Goal: Task Accomplishment & Management: Use online tool/utility

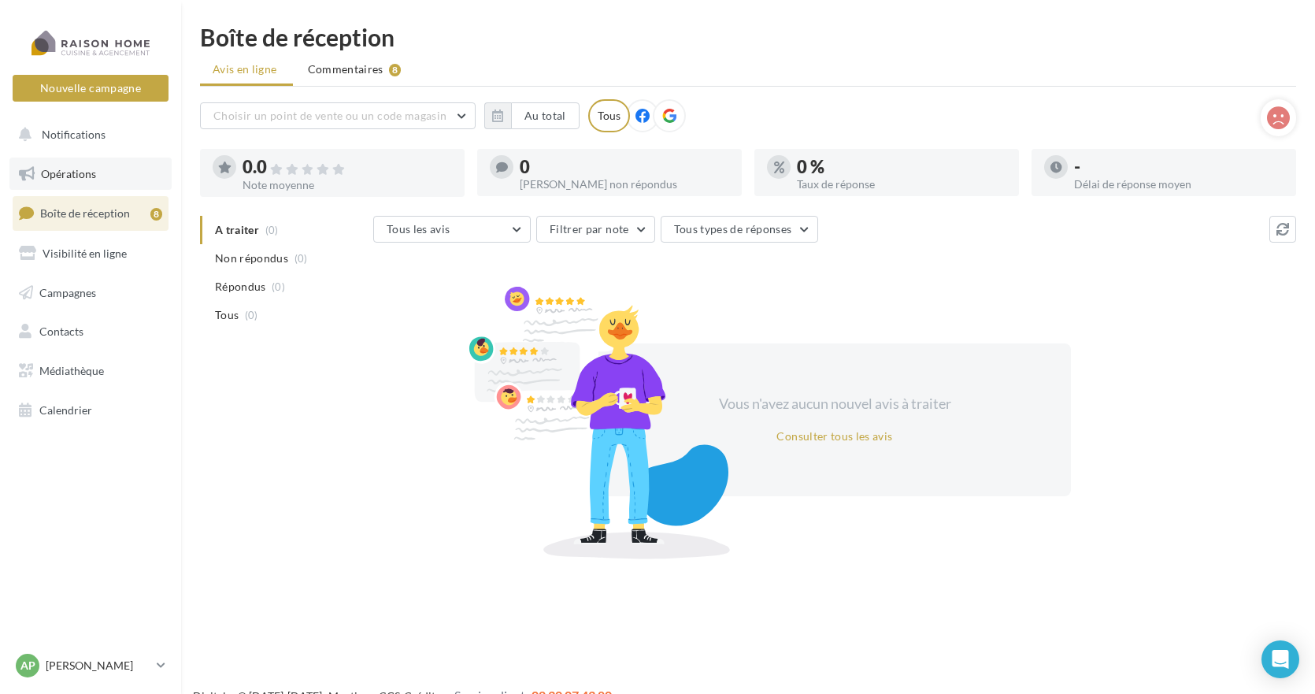
click at [67, 175] on span "Opérations" at bounding box center [68, 173] width 55 height 13
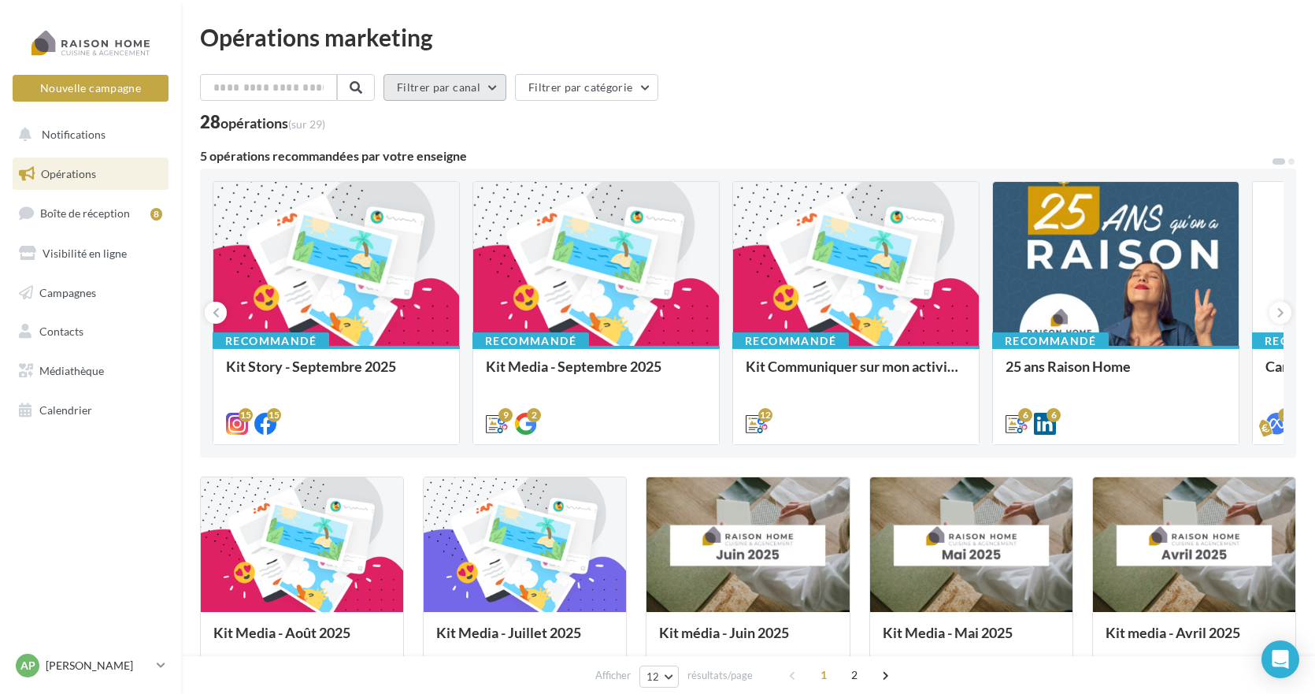
click at [455, 91] on button "Filtrer par canal" at bounding box center [444, 87] width 123 height 27
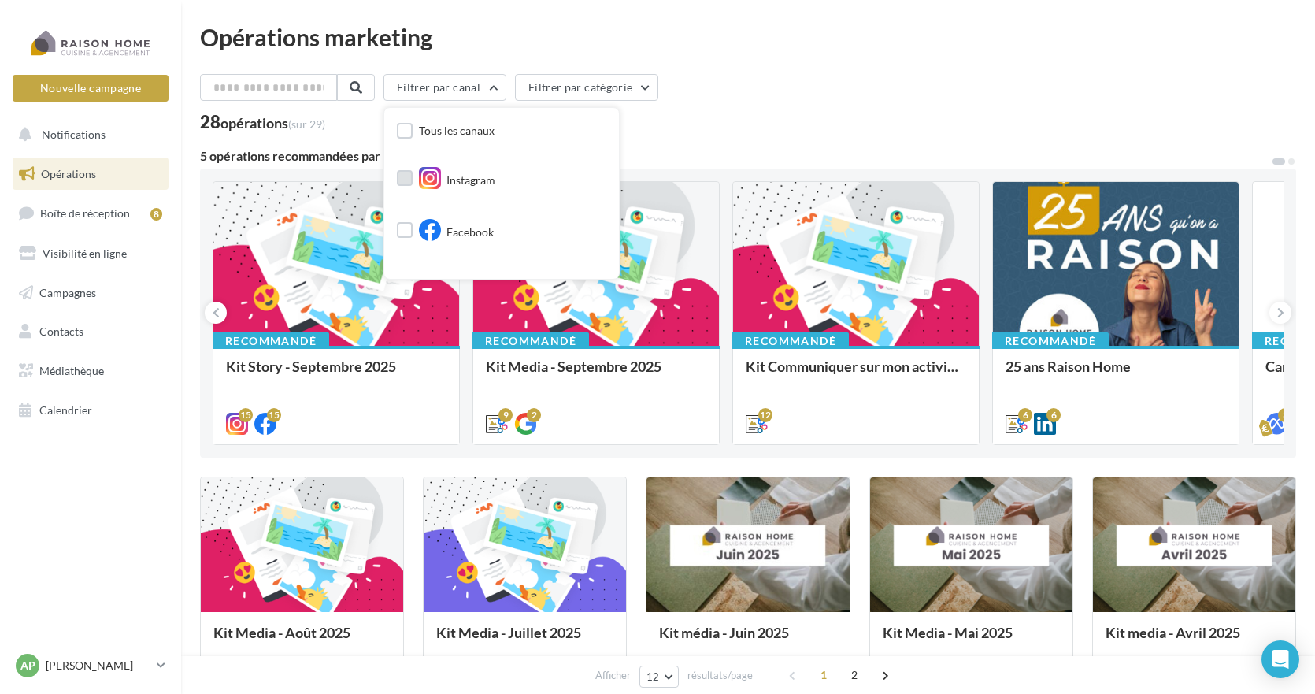
click at [413, 180] on label at bounding box center [405, 178] width 16 height 16
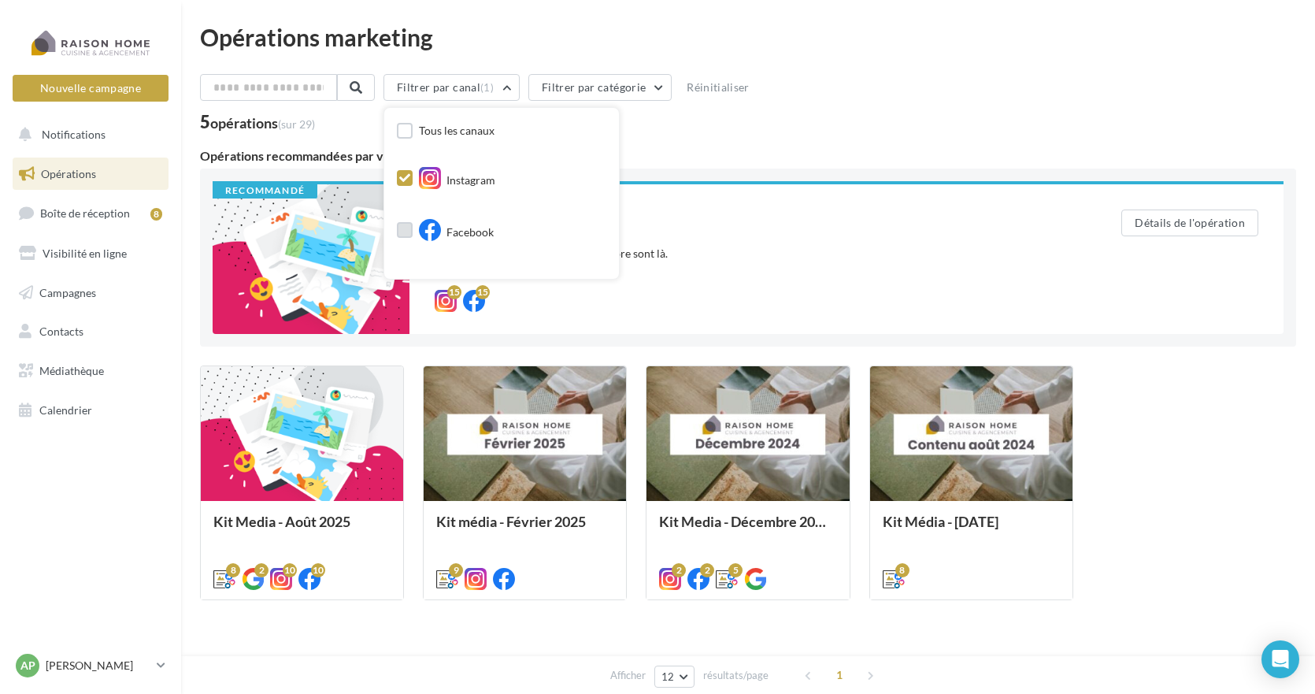
click at [413, 233] on label at bounding box center [405, 230] width 16 height 16
click at [701, 137] on div "Filtrer par canal (2) Tous les canaux Instagram Facebook Cross-posting Google P…" at bounding box center [748, 362] width 1096 height 576
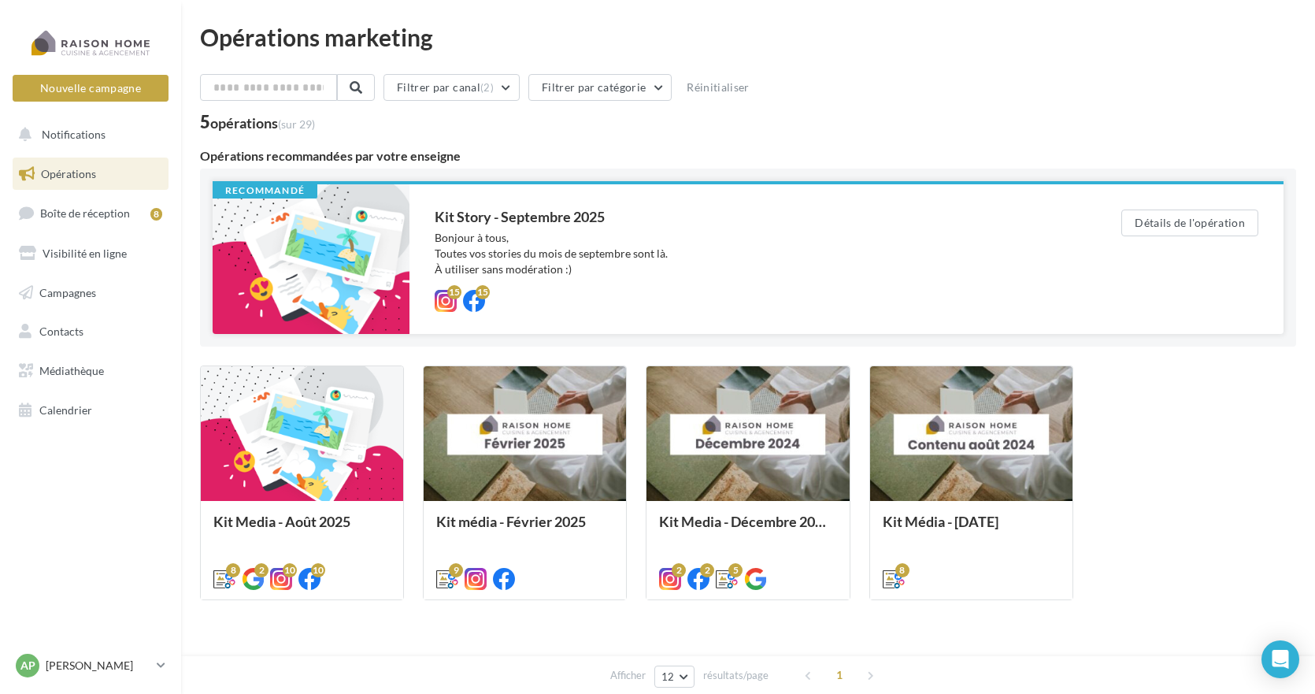
click at [511, 256] on div "Bonjour à tous, Toutes vos stories du mois de septembre sont là. À utiliser san…" at bounding box center [747, 253] width 624 height 47
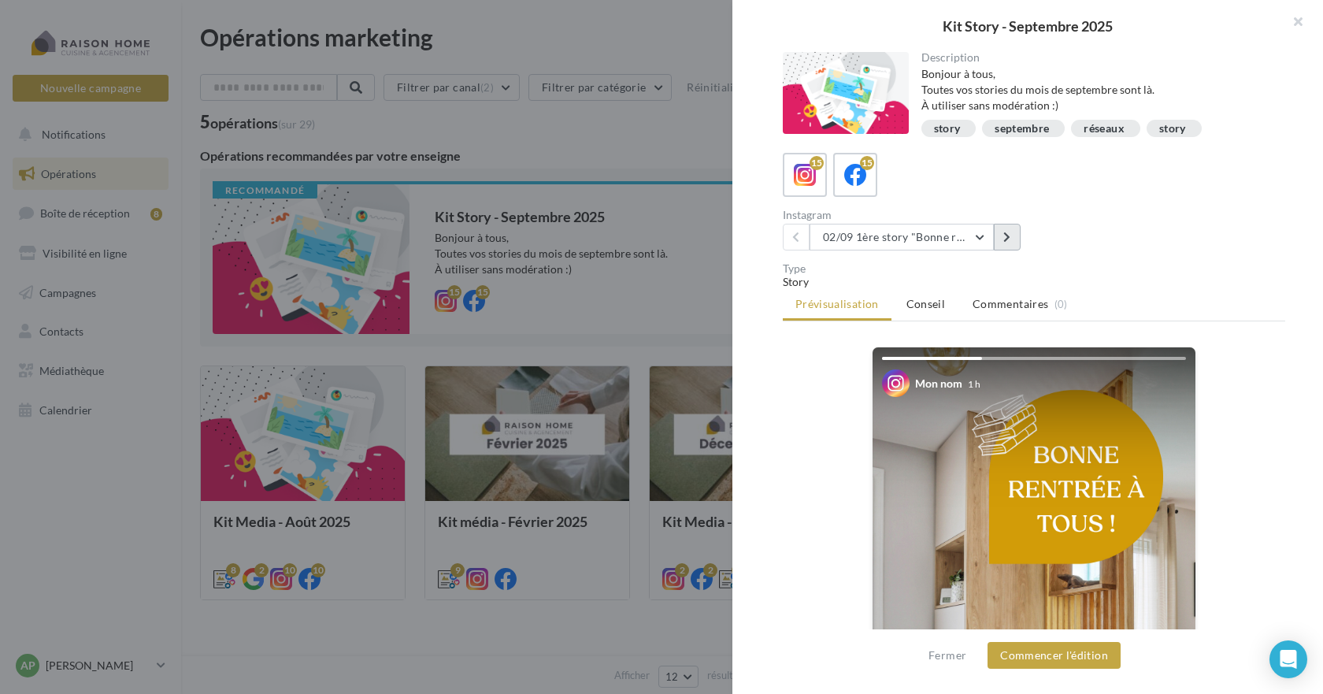
click at [1005, 237] on icon at bounding box center [1006, 236] width 7 height 11
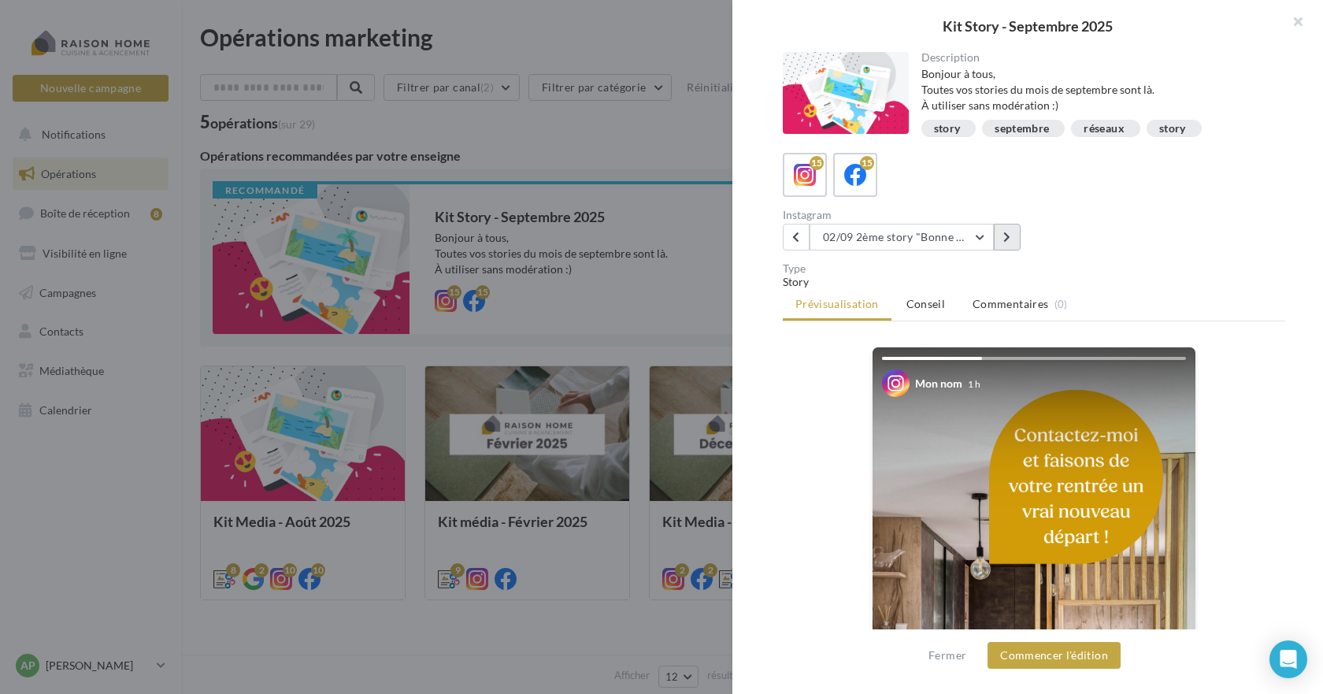
click at [1012, 239] on button at bounding box center [1007, 237] width 27 height 27
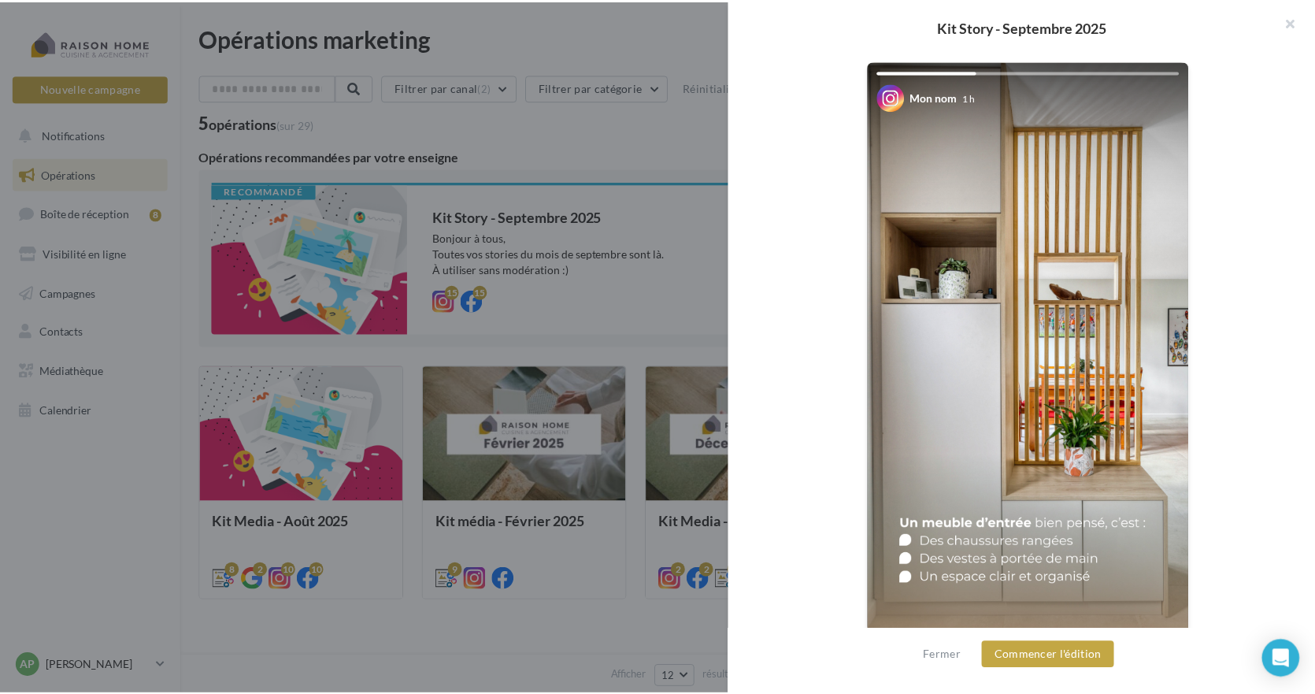
scroll to position [299, 0]
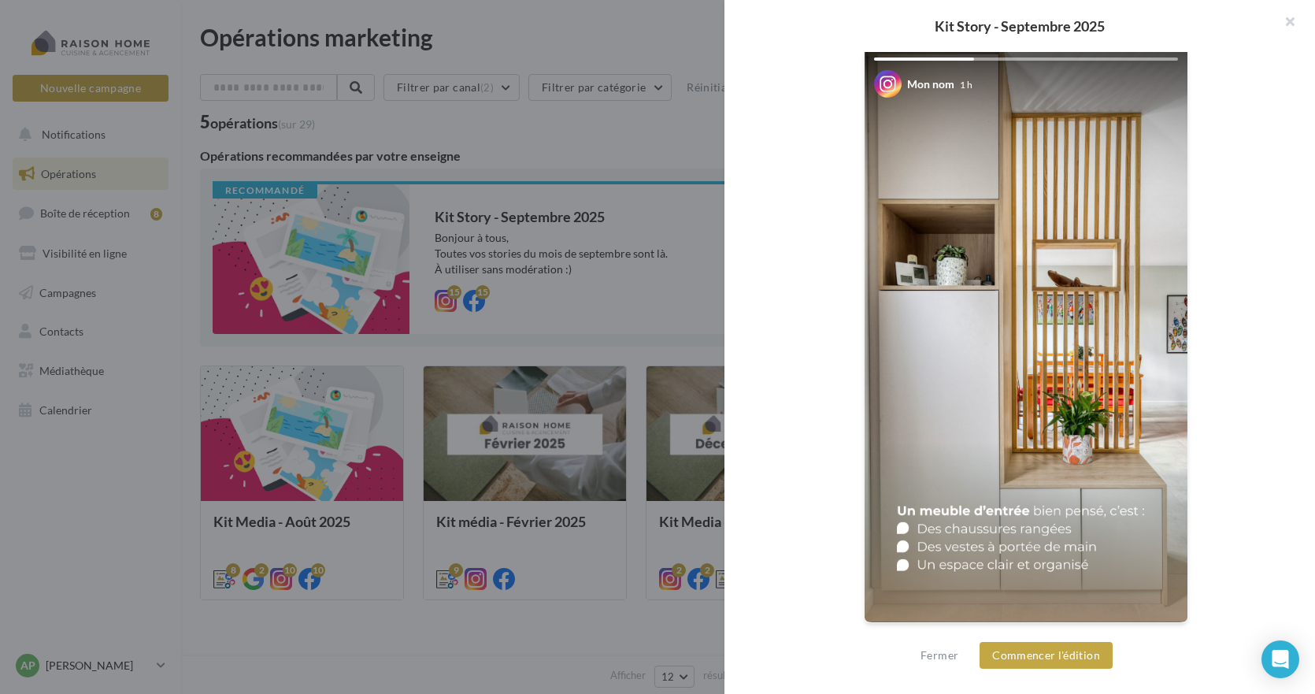
click at [200, 663] on div "Kit Story - Septembre 2025 Description Bonjour à tous, Toutes vos stories du mo…" at bounding box center [748, 663] width 1096 height 0
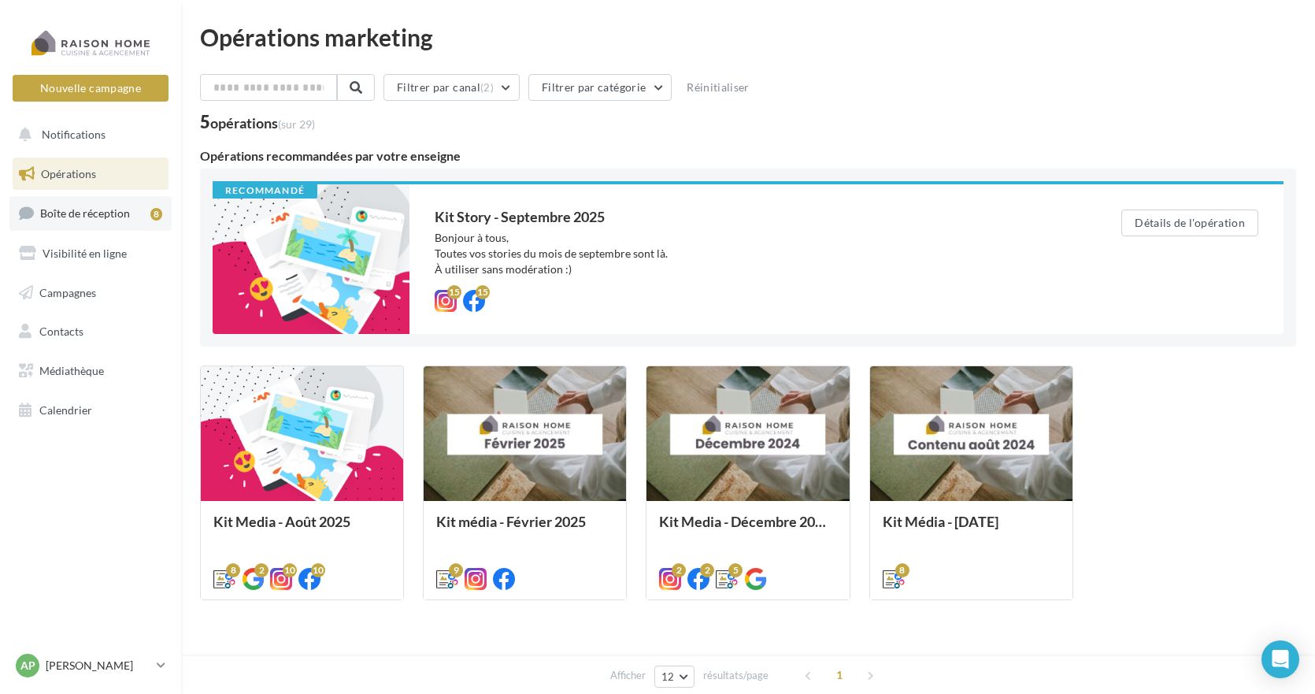
click at [79, 213] on span "Boîte de réception" at bounding box center [85, 212] width 90 height 13
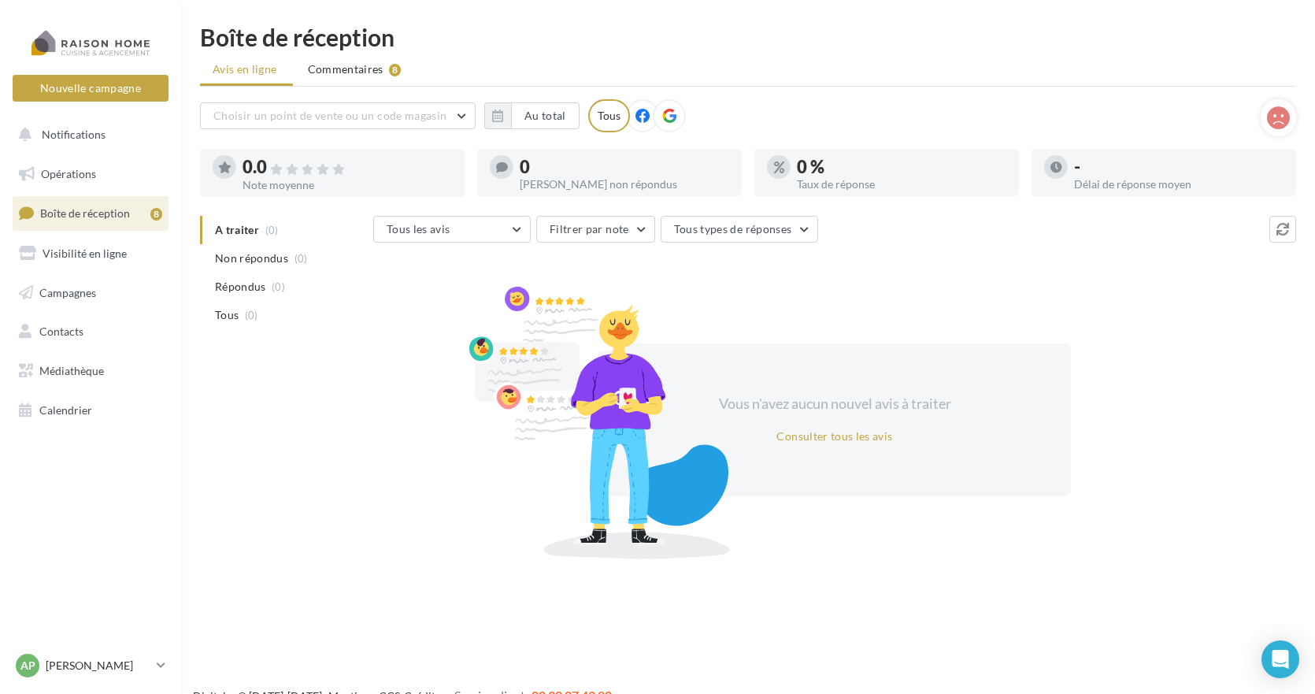
click at [72, 213] on span "Boîte de réception" at bounding box center [85, 212] width 90 height 13
click at [72, 294] on span "Campagnes" at bounding box center [67, 291] width 57 height 13
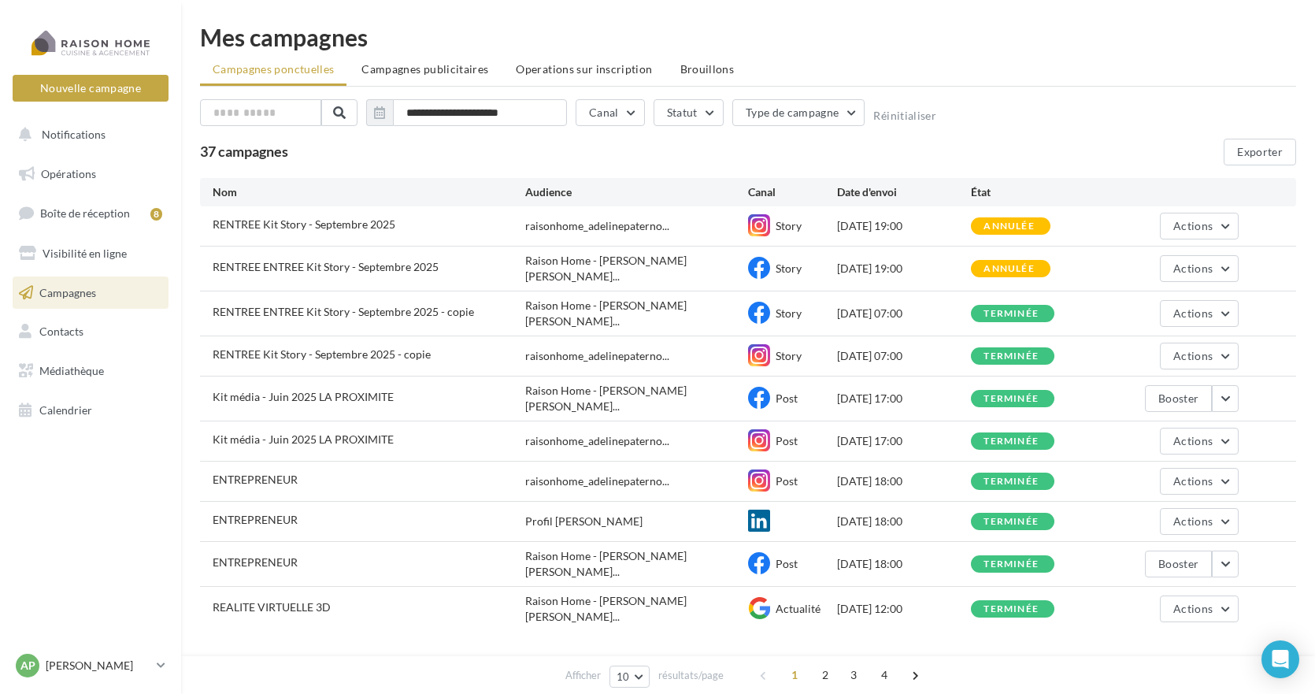
click at [310, 68] on ul "Campagnes ponctuelles Campagnes publicitaires Operations sur inscription Brouil…" at bounding box center [748, 70] width 1096 height 31
click at [59, 413] on span "Calendrier" at bounding box center [65, 409] width 53 height 13
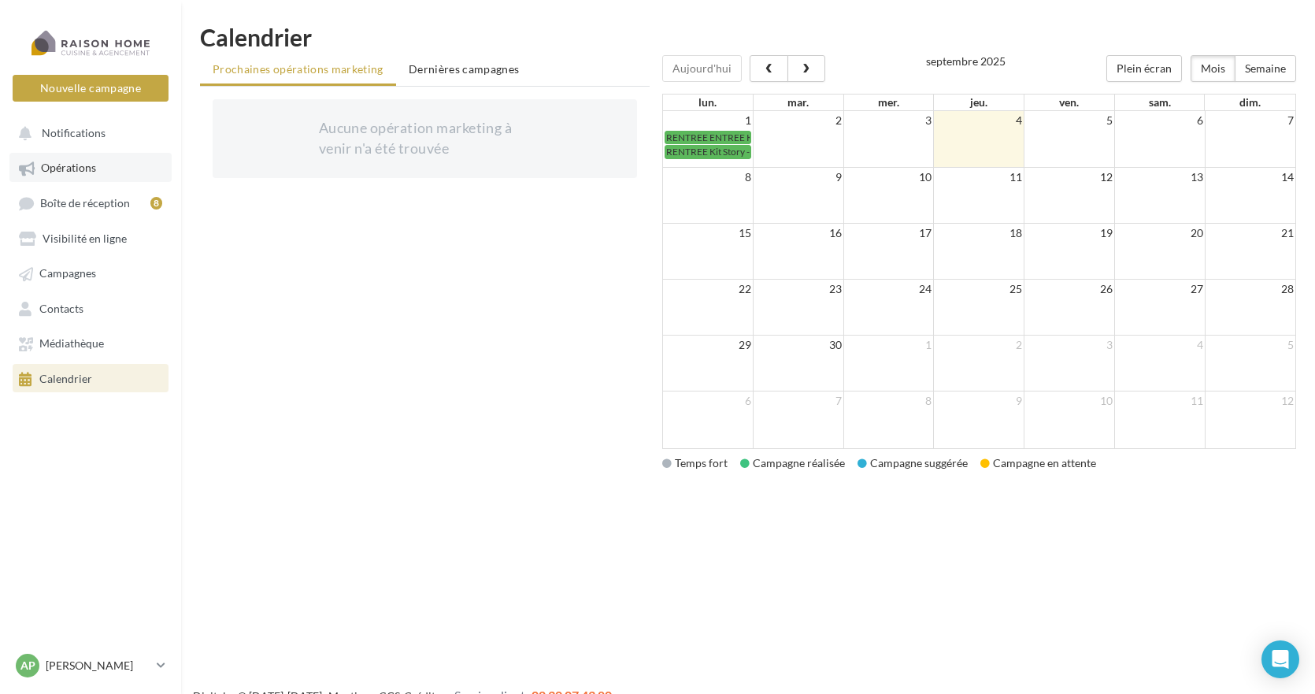
click at [84, 166] on span "Opérations" at bounding box center [68, 167] width 55 height 13
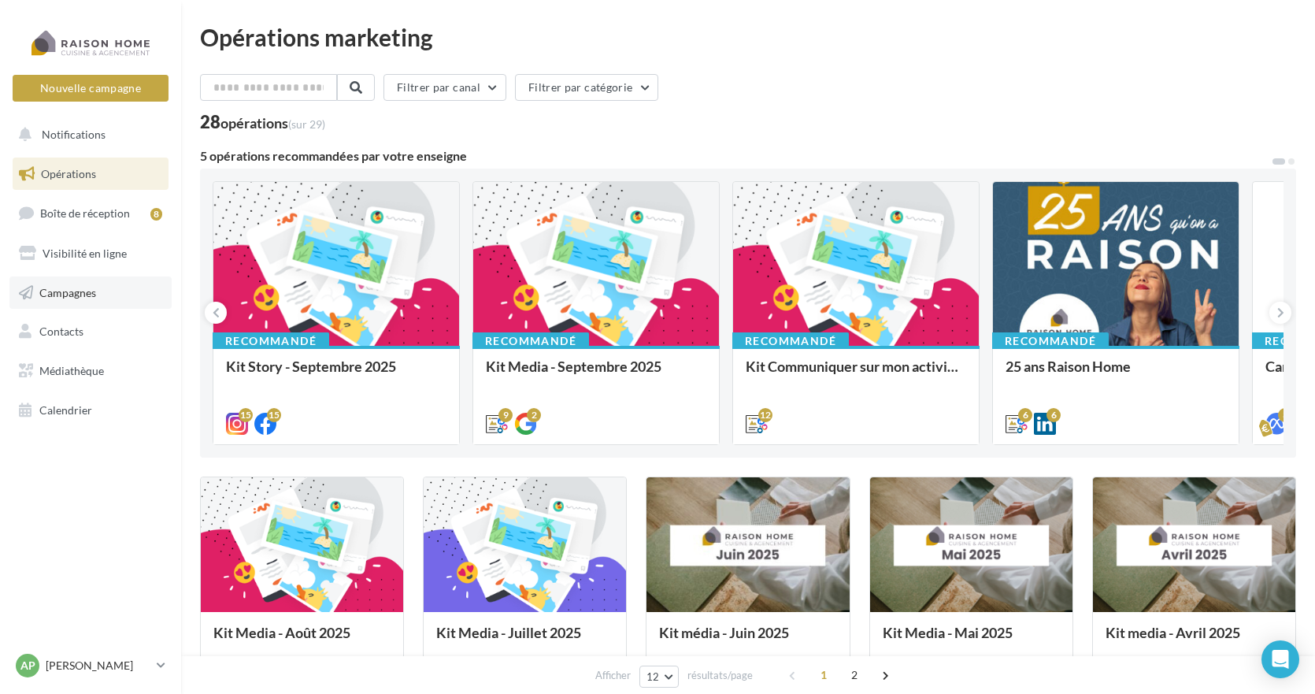
click at [75, 294] on span "Campagnes" at bounding box center [67, 291] width 57 height 13
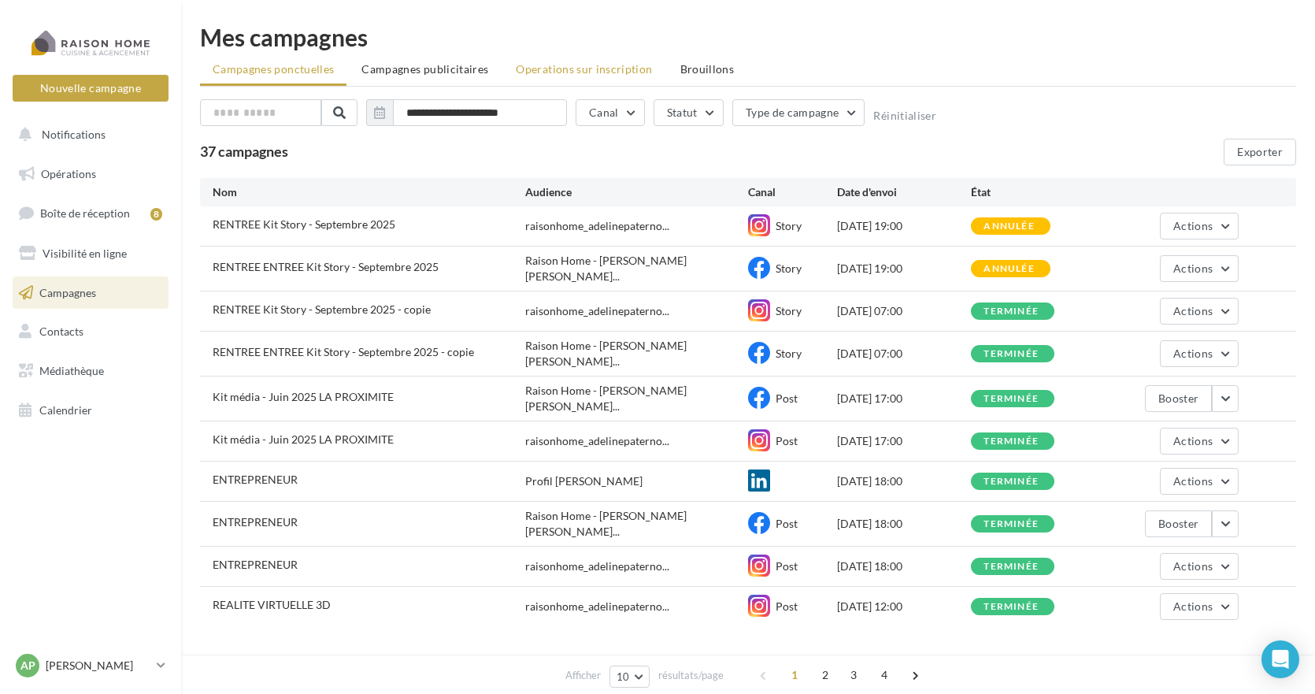
click at [577, 70] on span "Operations sur inscription" at bounding box center [584, 68] width 136 height 13
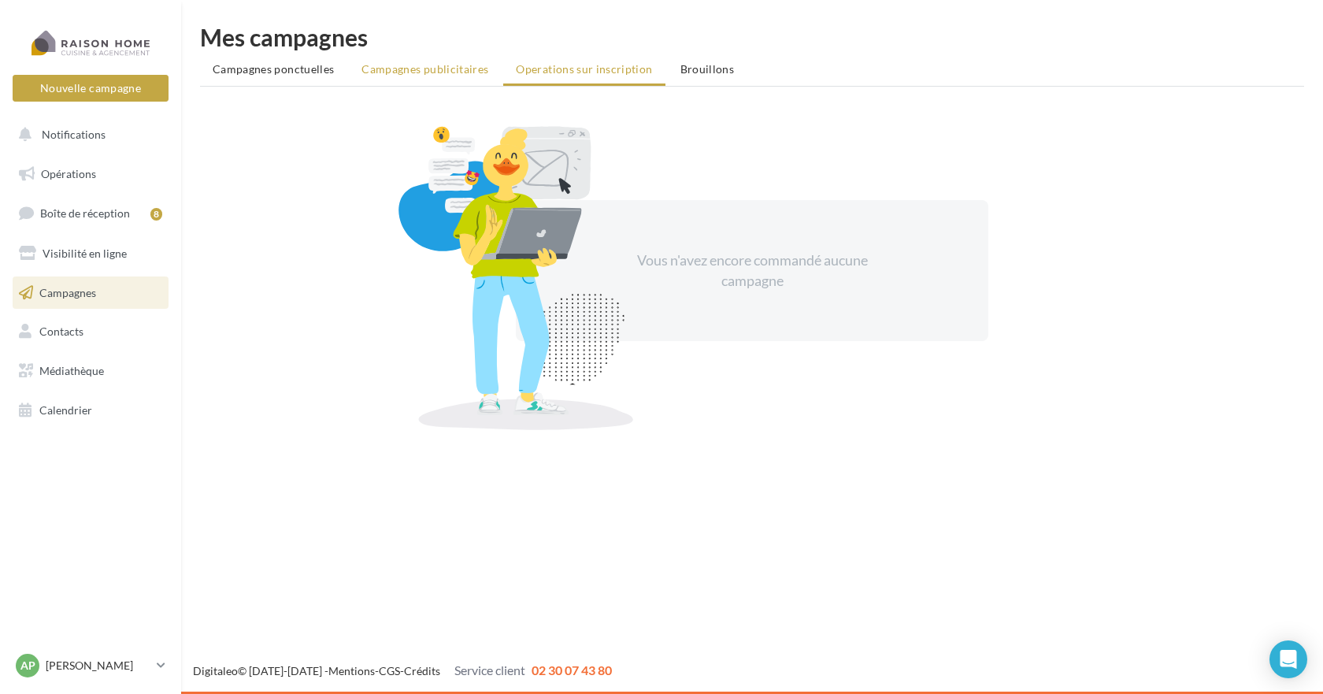
click at [412, 66] on span "Campagnes publicitaires" at bounding box center [424, 68] width 127 height 13
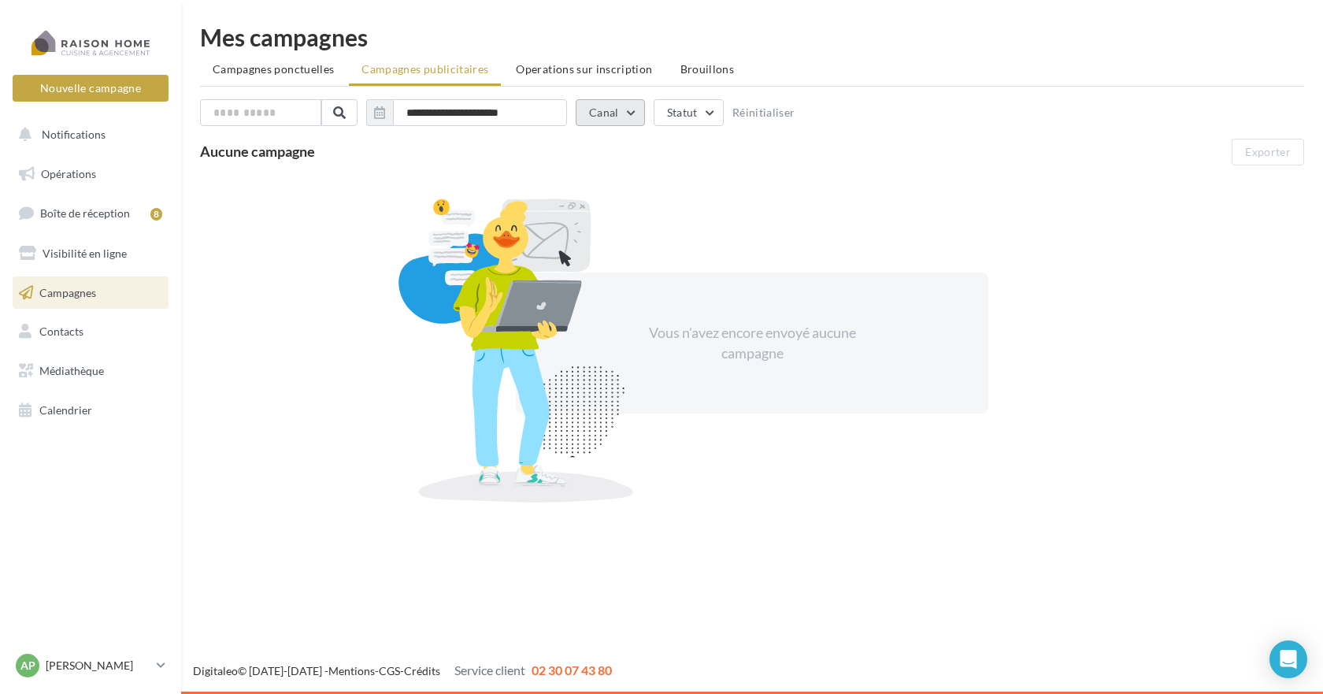
click at [604, 120] on button "Canal" at bounding box center [610, 112] width 69 height 27
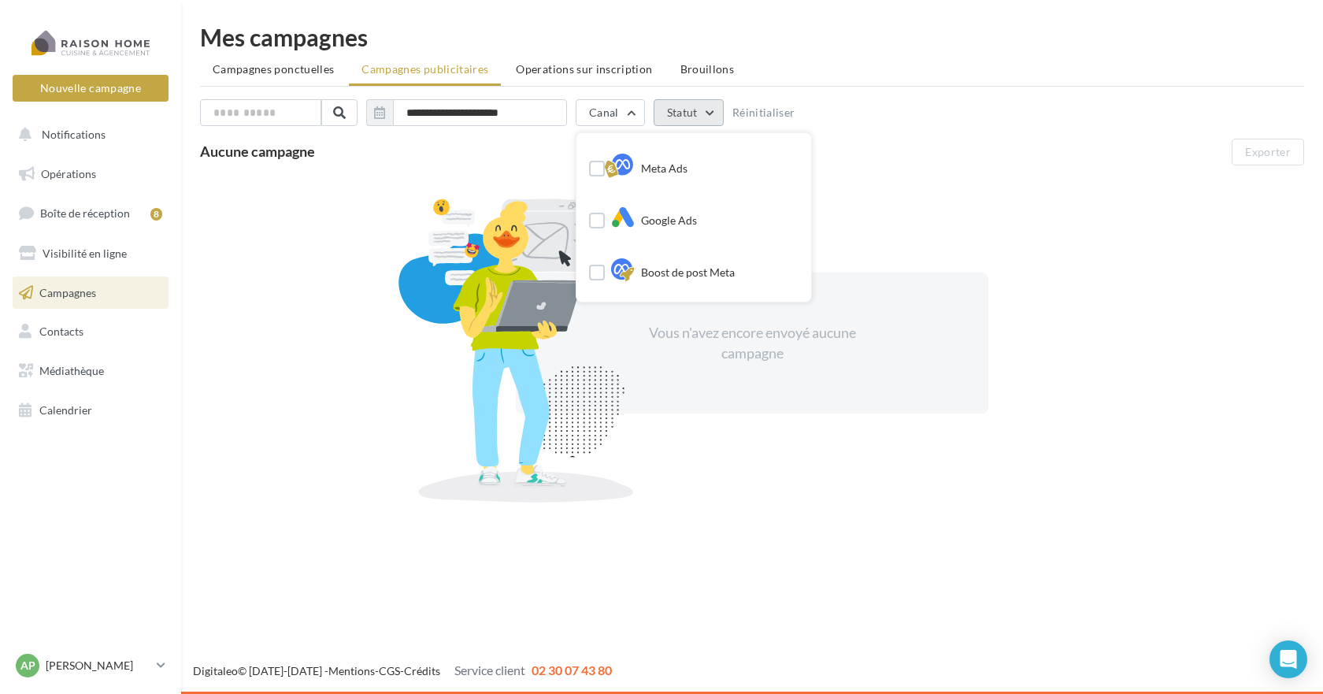
click at [689, 118] on button "Statut" at bounding box center [688, 112] width 70 height 27
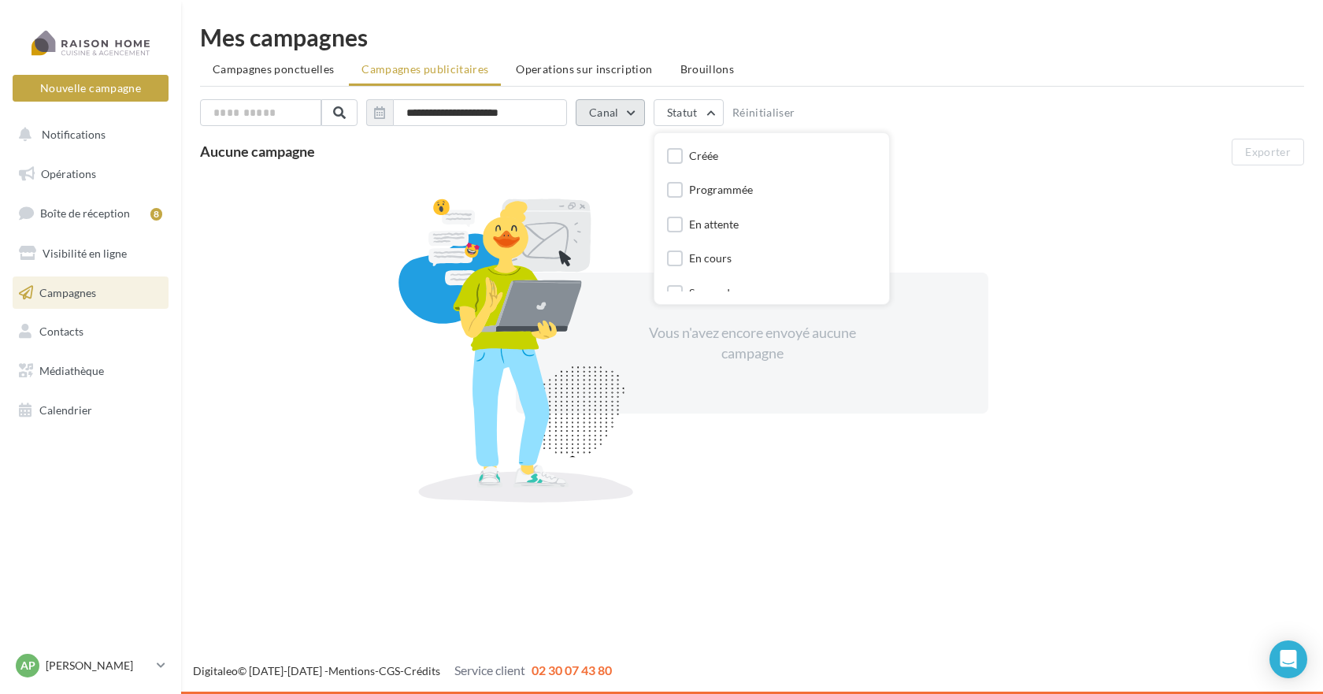
click at [613, 113] on button "Canal" at bounding box center [610, 112] width 69 height 27
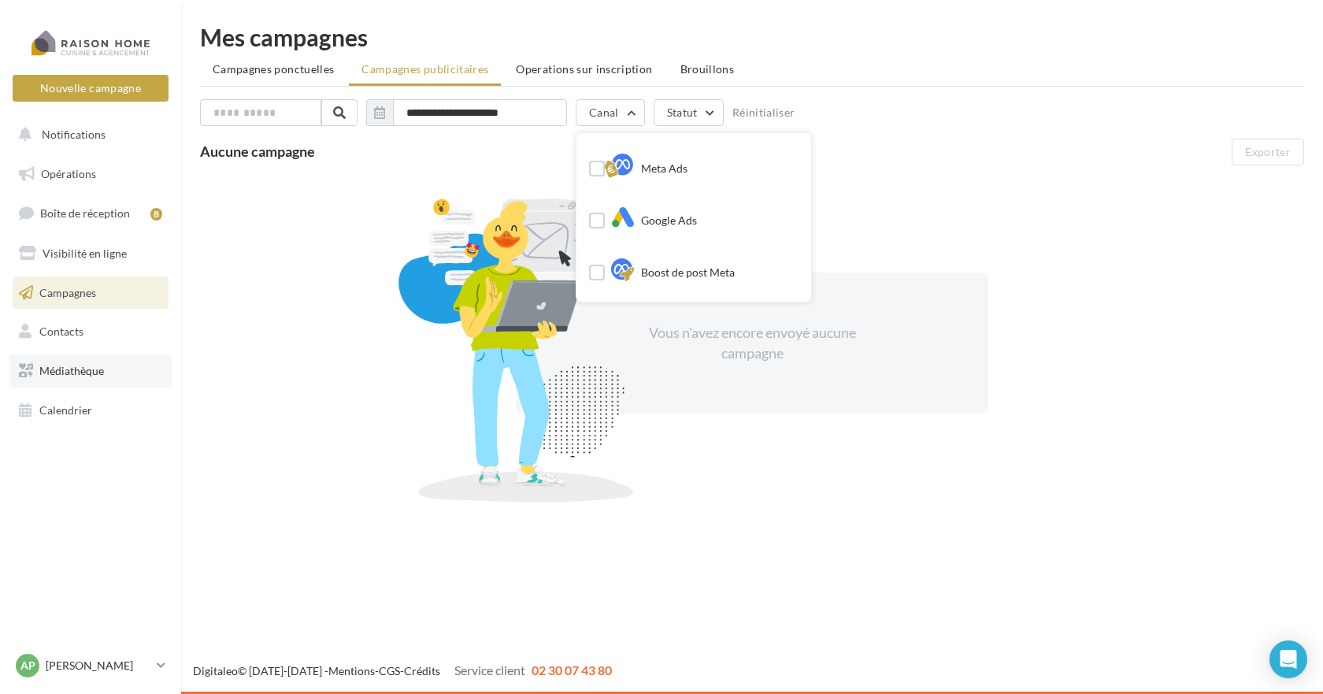
click at [69, 367] on span "Médiathèque" at bounding box center [71, 370] width 65 height 13
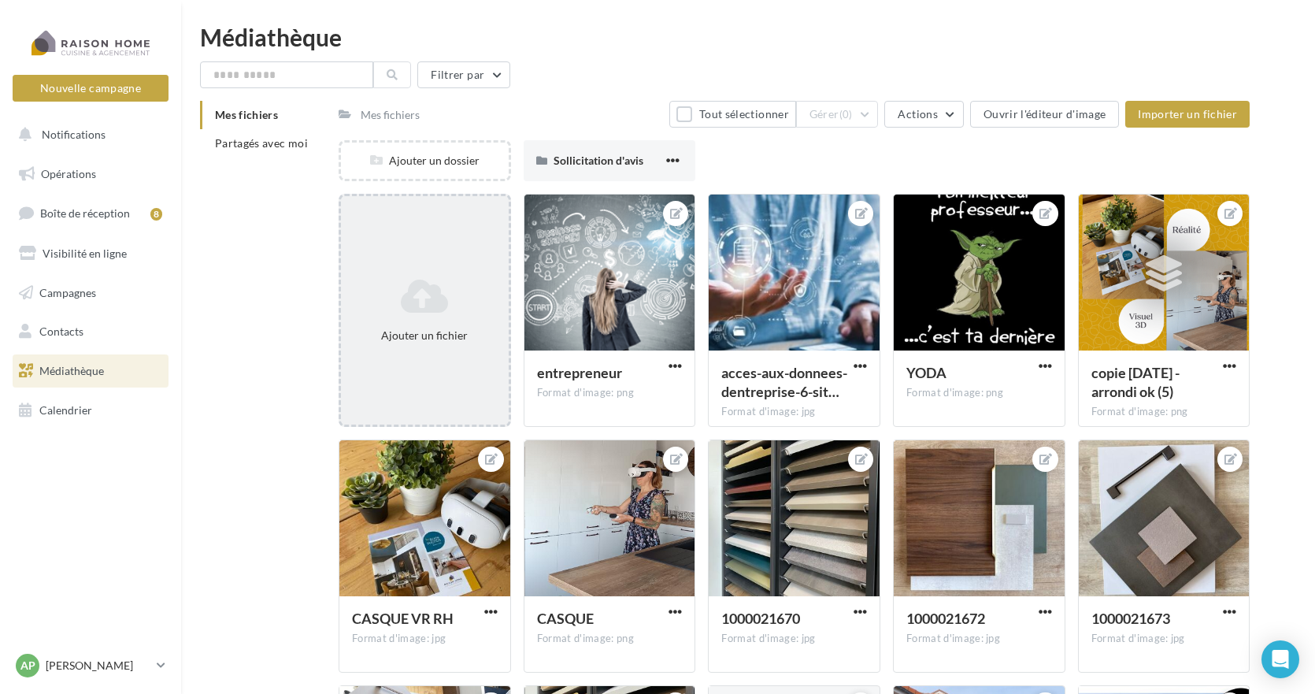
click at [411, 302] on icon at bounding box center [424, 296] width 155 height 38
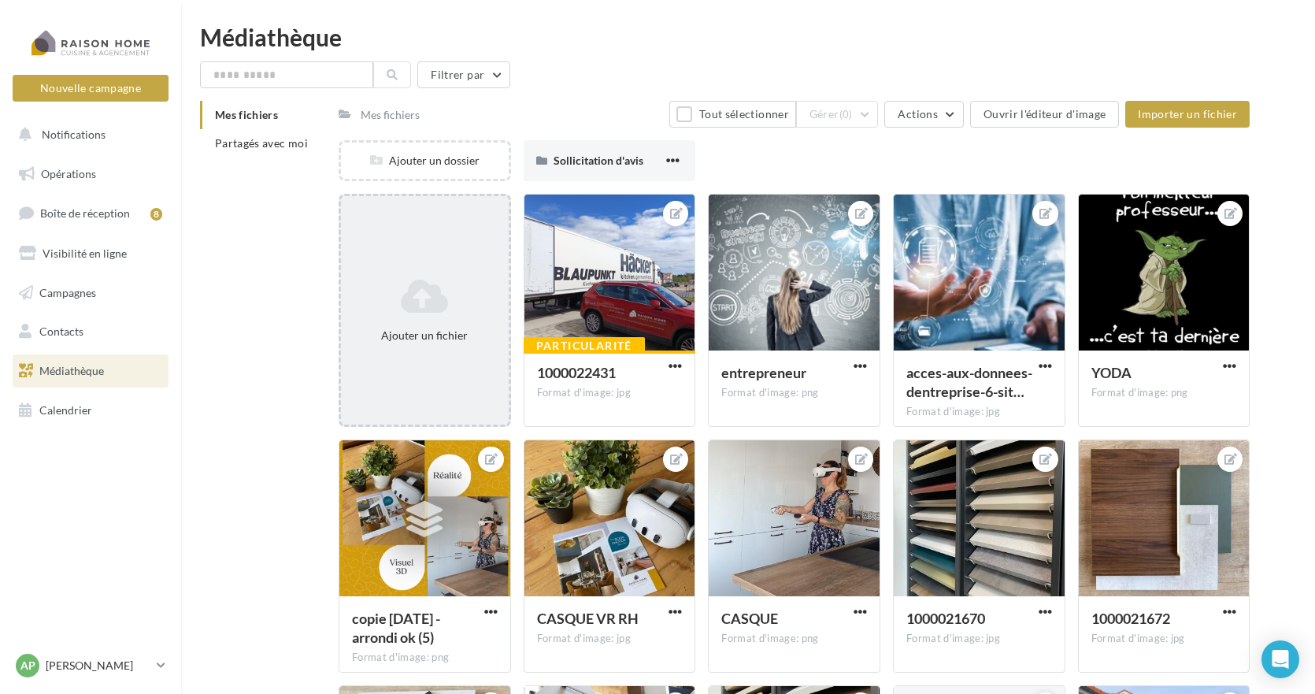
click at [412, 320] on div "Ajouter un fichier" at bounding box center [425, 310] width 168 height 79
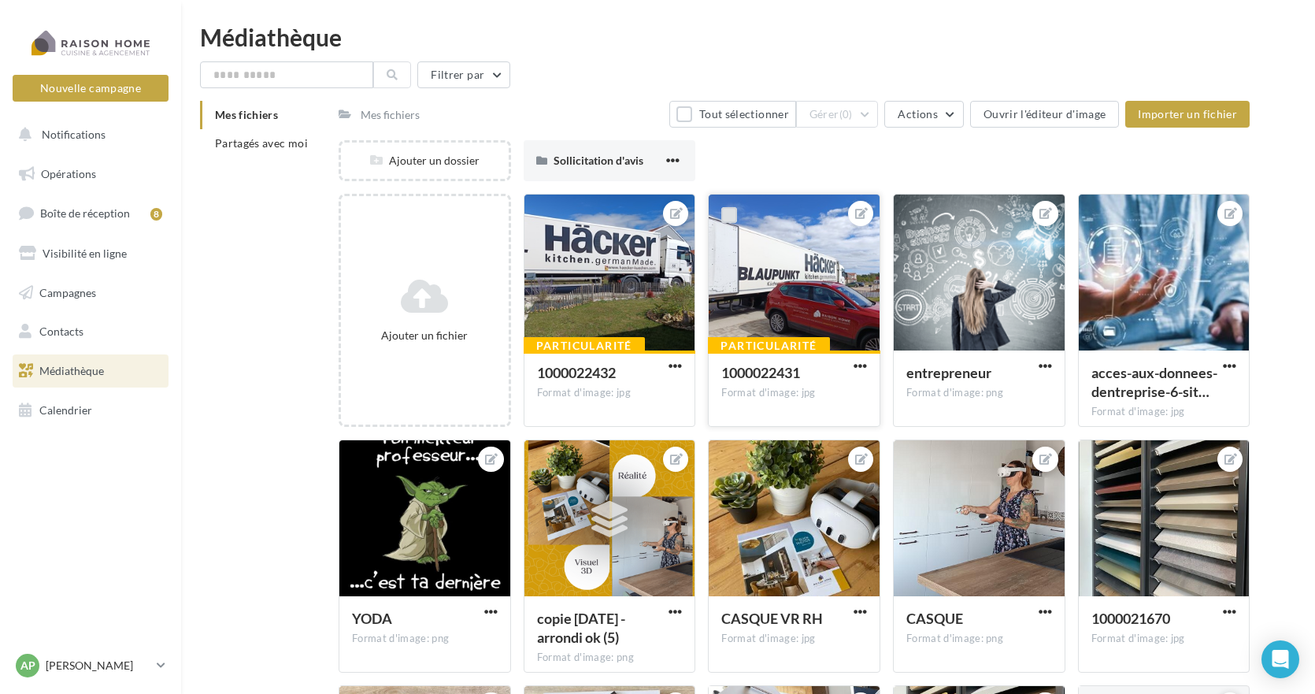
click at [725, 216] on label at bounding box center [729, 215] width 16 height 16
click at [764, 301] on div at bounding box center [794, 272] width 171 height 157
click at [766, 300] on div at bounding box center [794, 272] width 171 height 157
click at [70, 212] on span "Boîte de réception" at bounding box center [85, 212] width 90 height 13
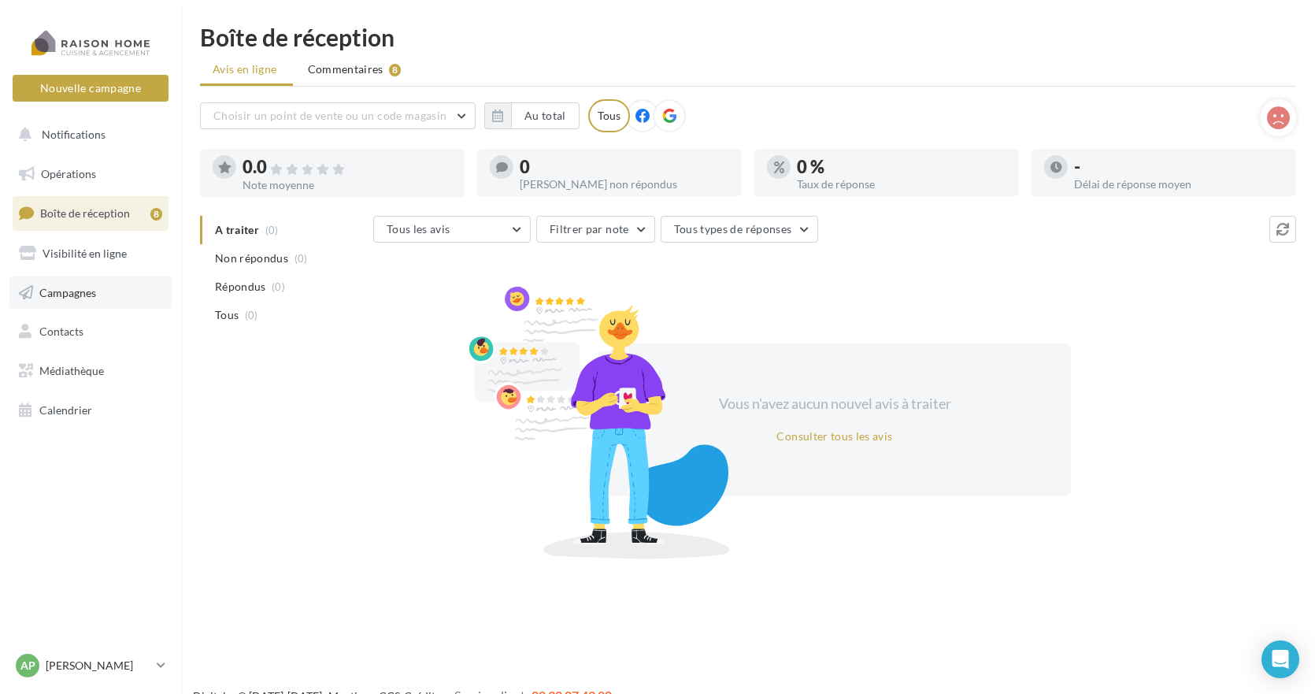
click at [72, 292] on span "Campagnes" at bounding box center [67, 291] width 57 height 13
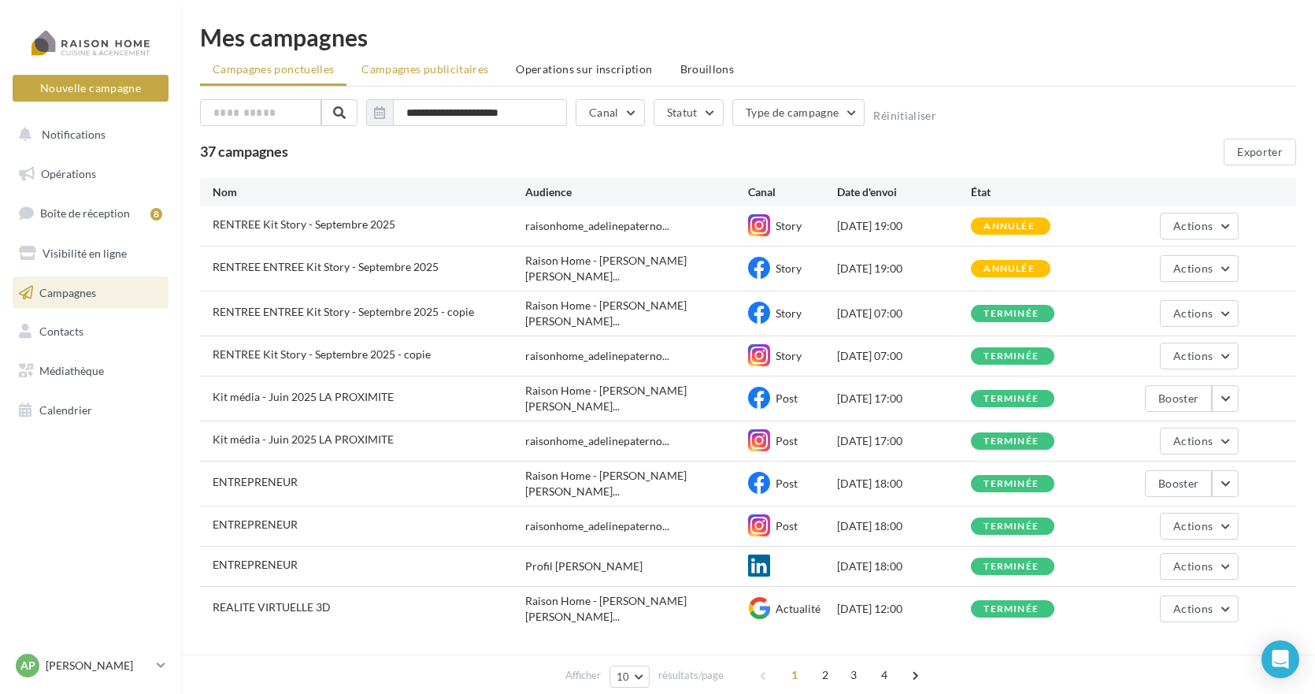
click at [441, 71] on span "Campagnes publicitaires" at bounding box center [424, 68] width 127 height 13
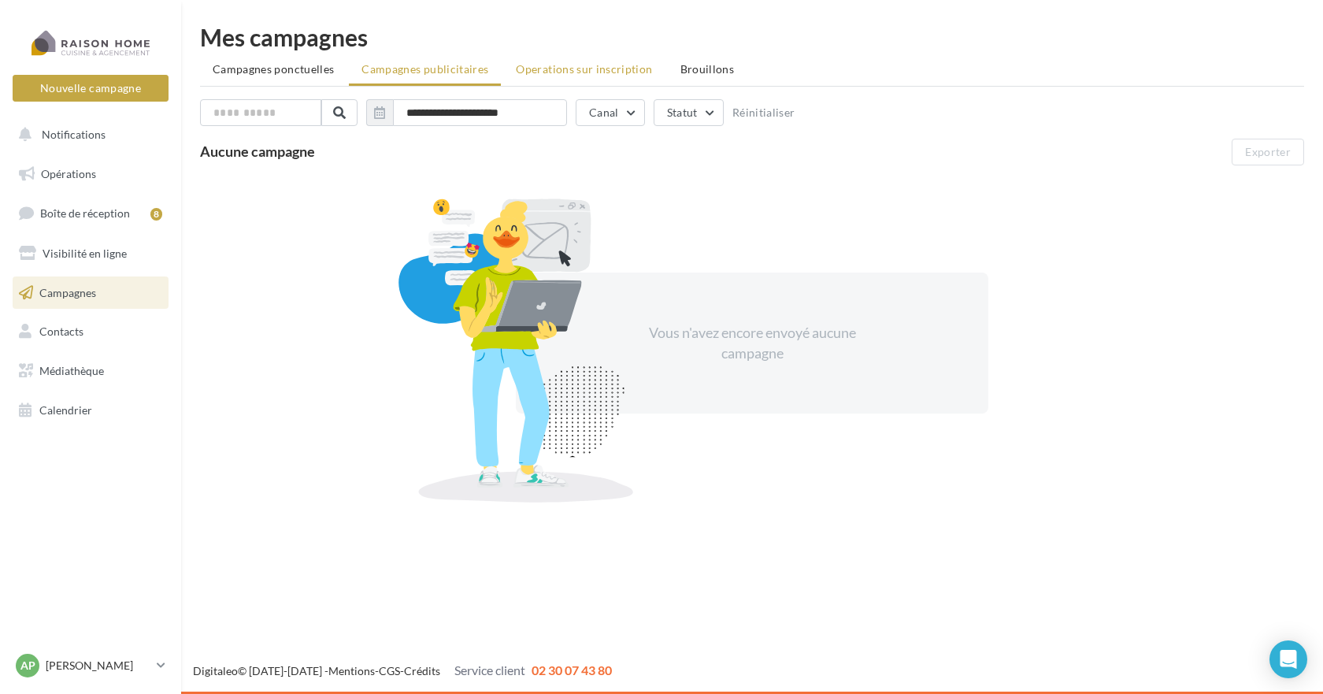
click at [567, 71] on span "Operations sur inscription" at bounding box center [584, 68] width 136 height 13
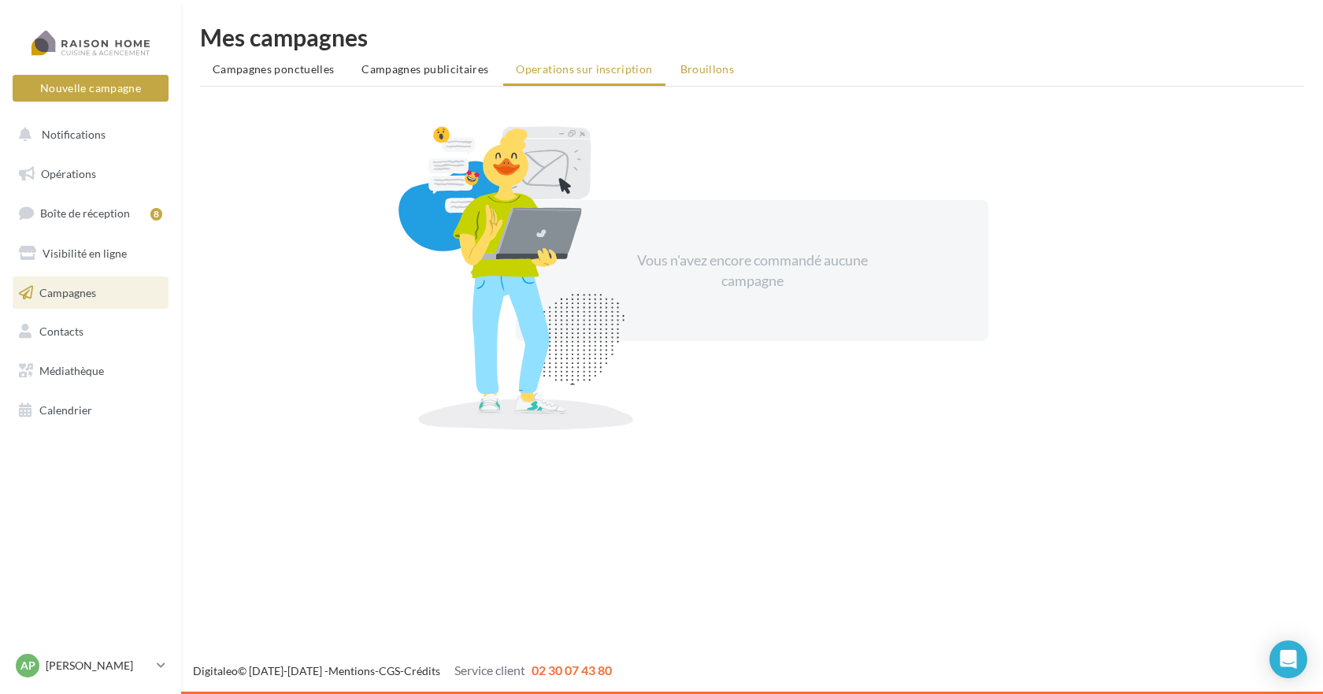
click at [711, 70] on span "Brouillons" at bounding box center [707, 68] width 54 height 13
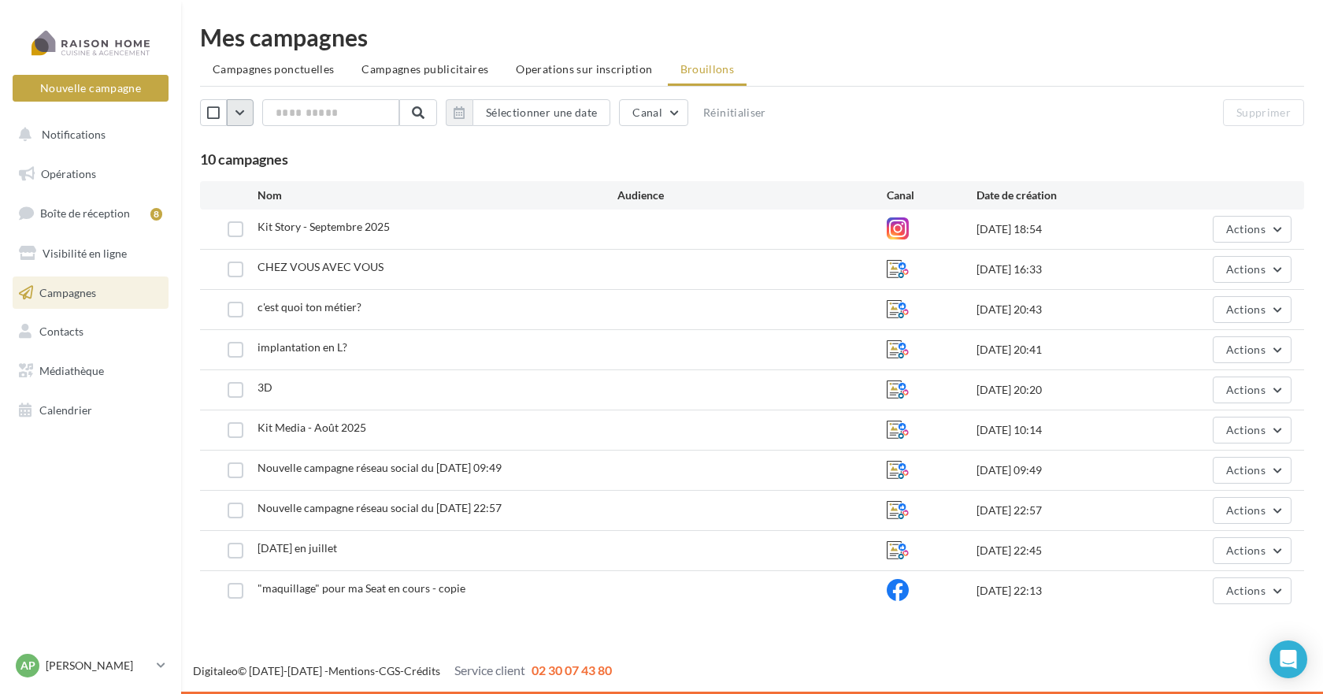
click at [242, 115] on button "button" at bounding box center [240, 112] width 27 height 27
click at [327, 113] on input "text" at bounding box center [331, 112] width 139 height 27
click at [424, 113] on span at bounding box center [418, 112] width 13 height 13
click at [518, 113] on button "Sélectionner une date" at bounding box center [541, 112] width 138 height 27
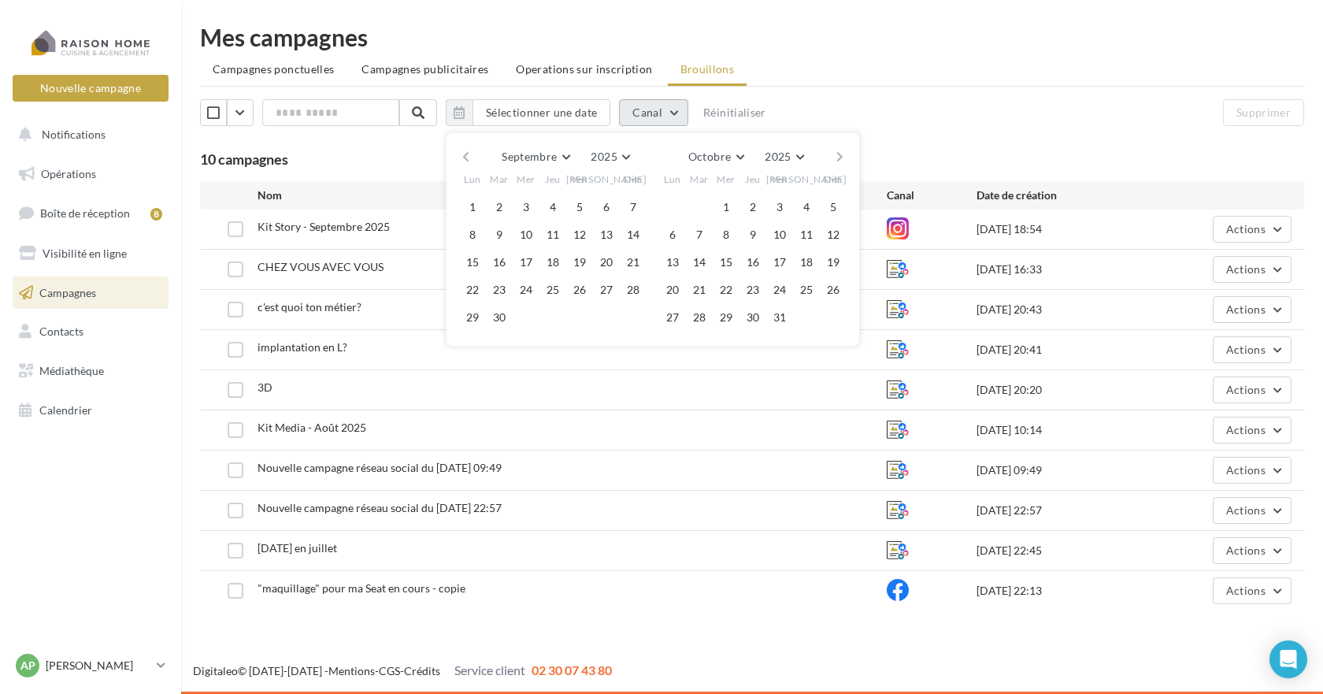
click at [651, 110] on button "Canal" at bounding box center [653, 112] width 69 height 27
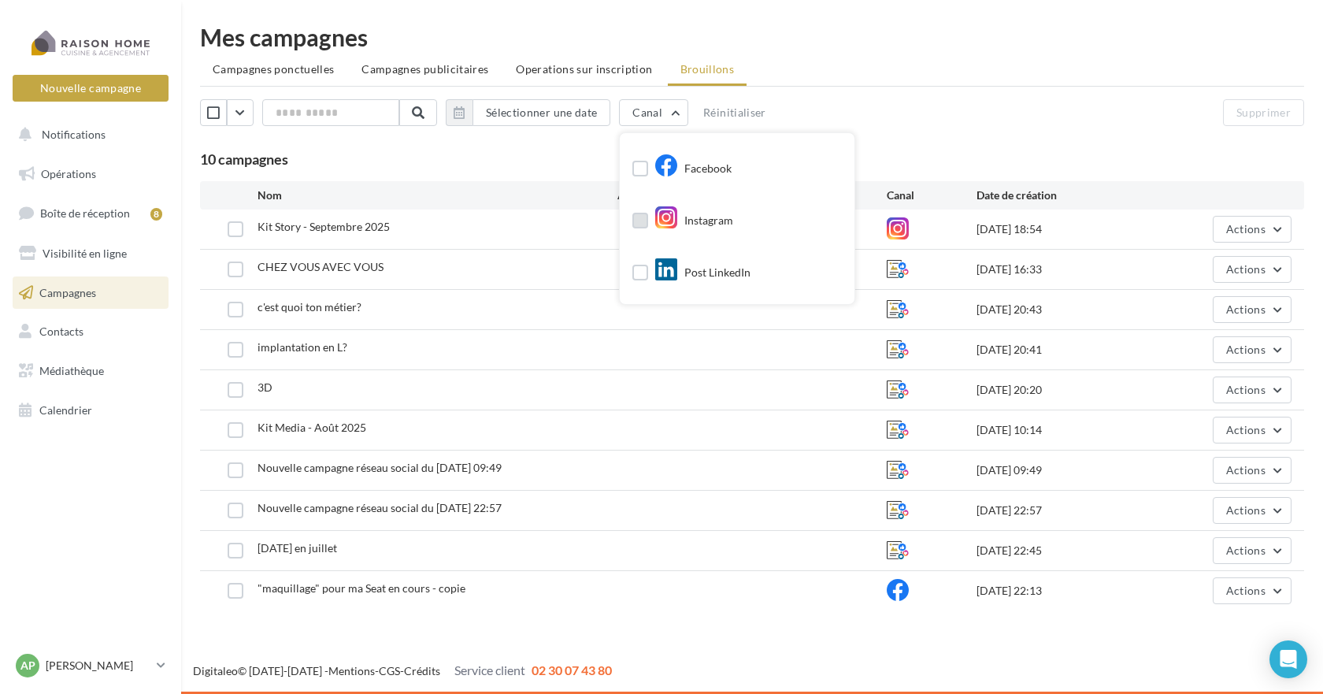
click at [643, 218] on label at bounding box center [640, 221] width 16 height 16
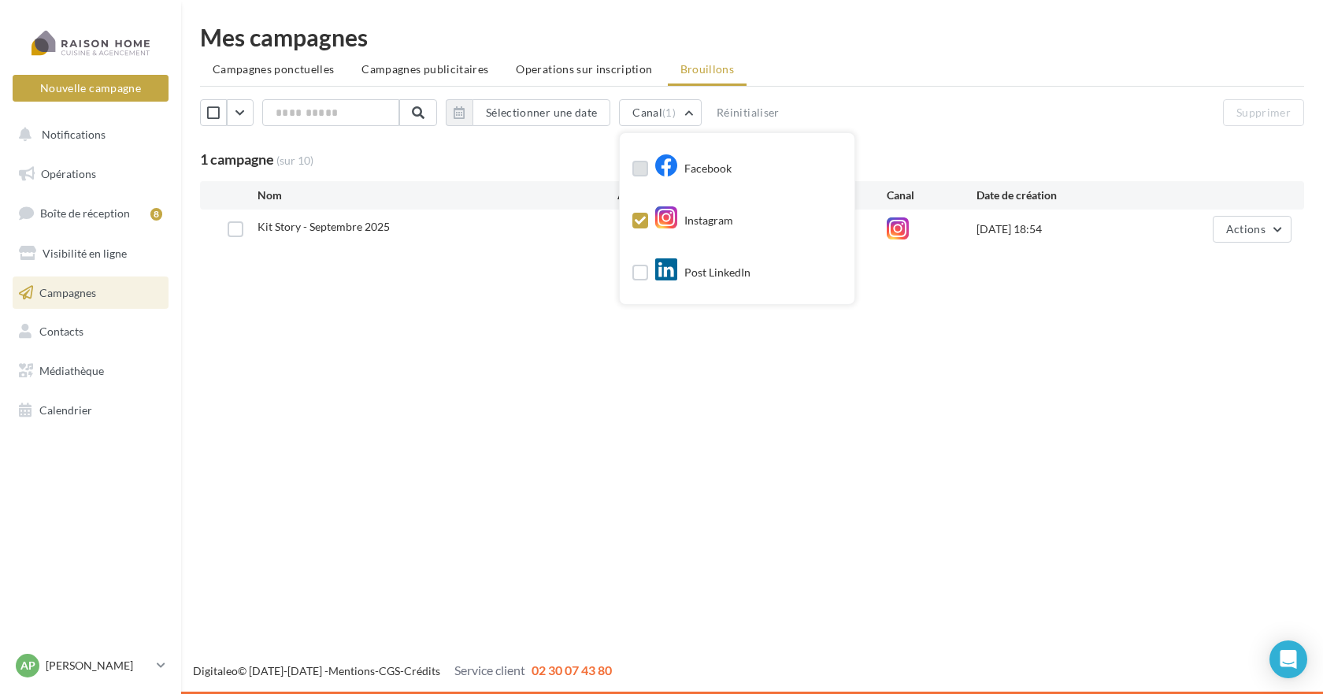
click at [648, 170] on label at bounding box center [640, 169] width 16 height 16
click at [300, 66] on span "Campagnes ponctuelles" at bounding box center [273, 68] width 121 height 13
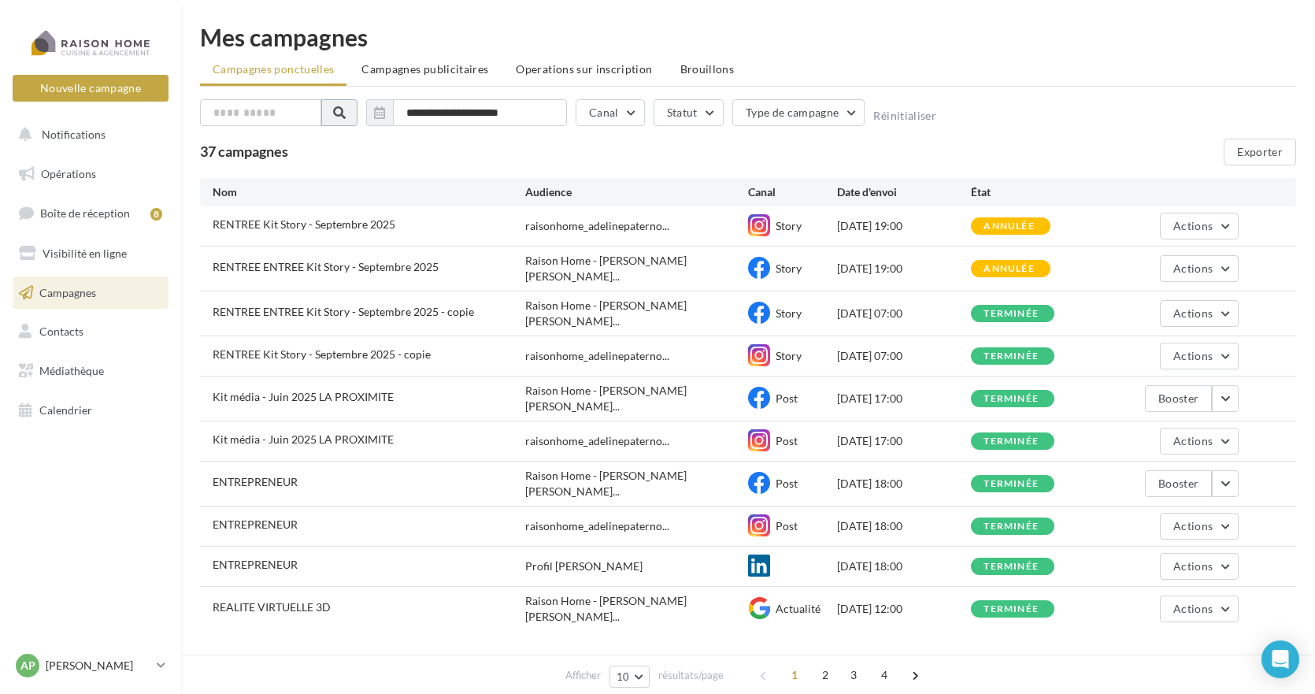
click at [338, 111] on span at bounding box center [339, 112] width 13 height 13
click at [278, 111] on input "text" at bounding box center [260, 112] width 121 height 27
click at [99, 373] on span "Médiathèque" at bounding box center [71, 370] width 65 height 13
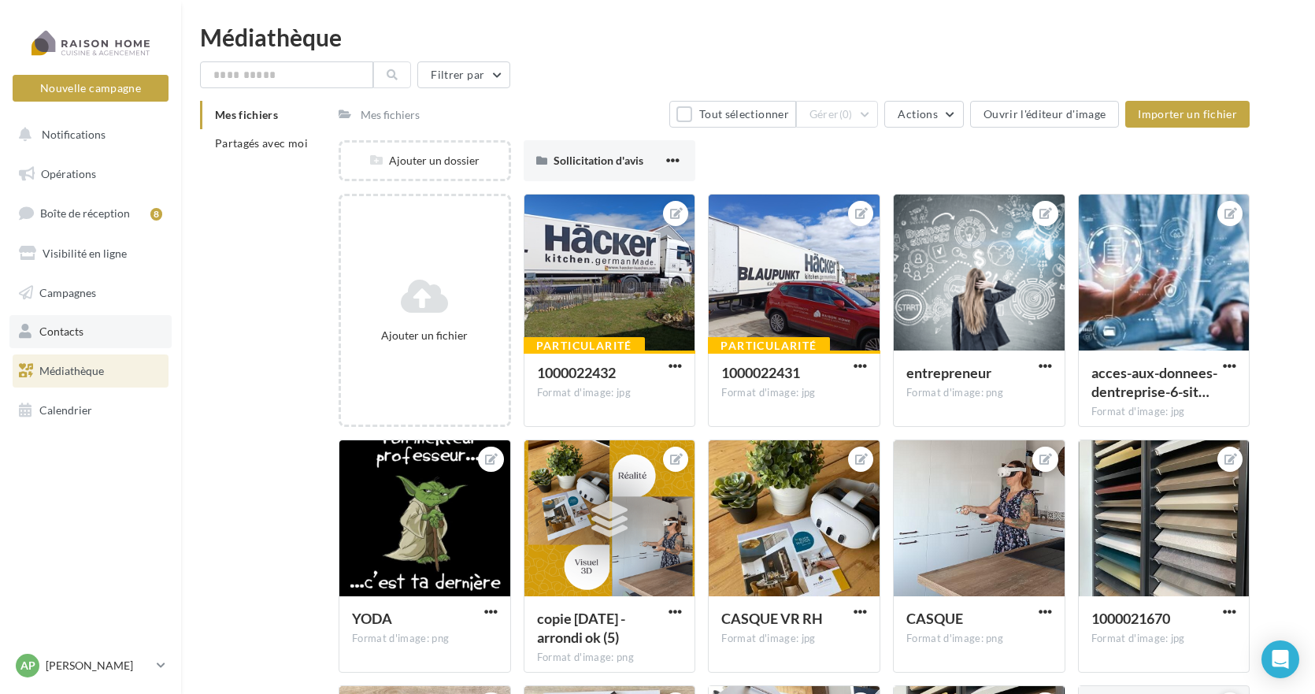
click at [72, 331] on span "Contacts" at bounding box center [61, 330] width 44 height 13
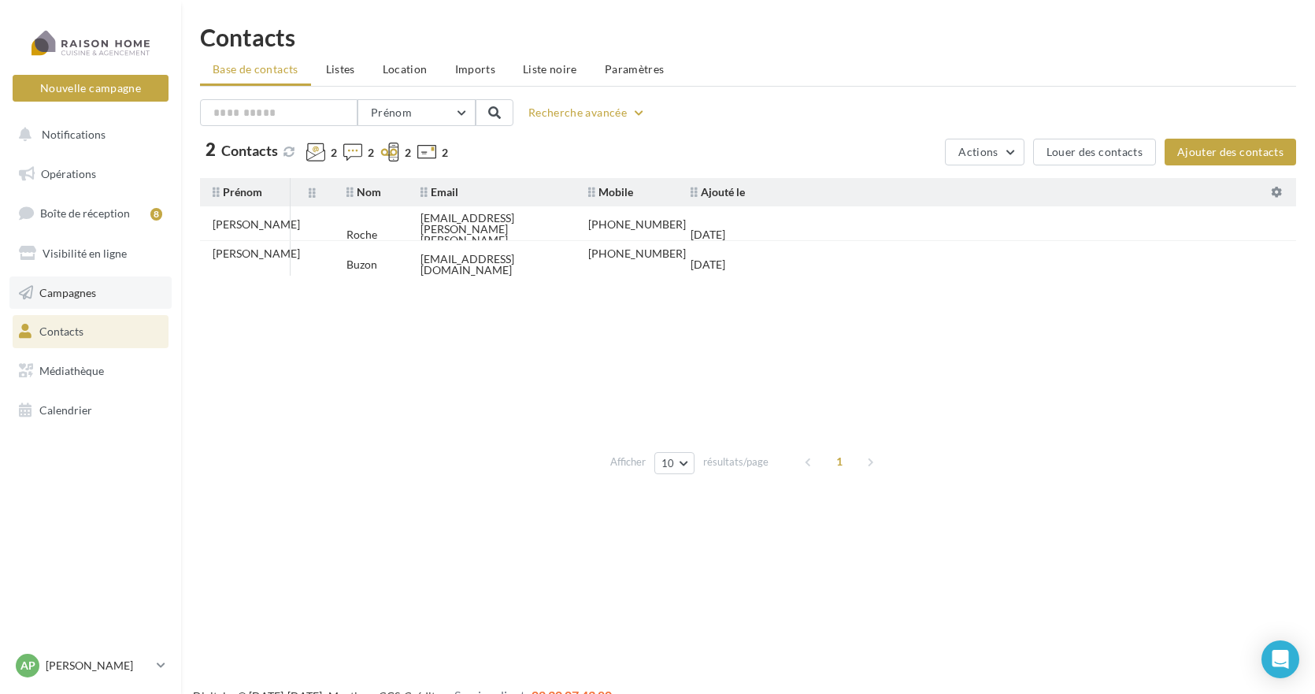
click at [76, 289] on span "Campagnes" at bounding box center [67, 291] width 57 height 13
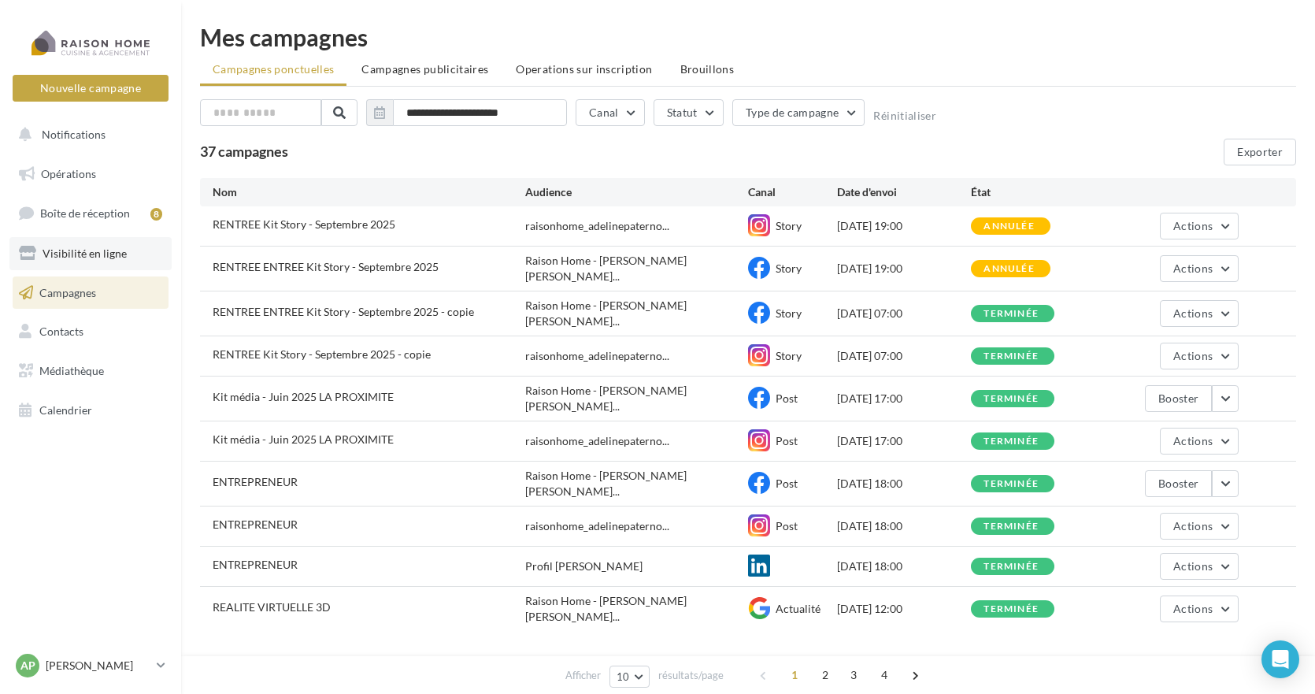
click at [68, 252] on span "Visibilité en ligne" at bounding box center [85, 252] width 84 height 13
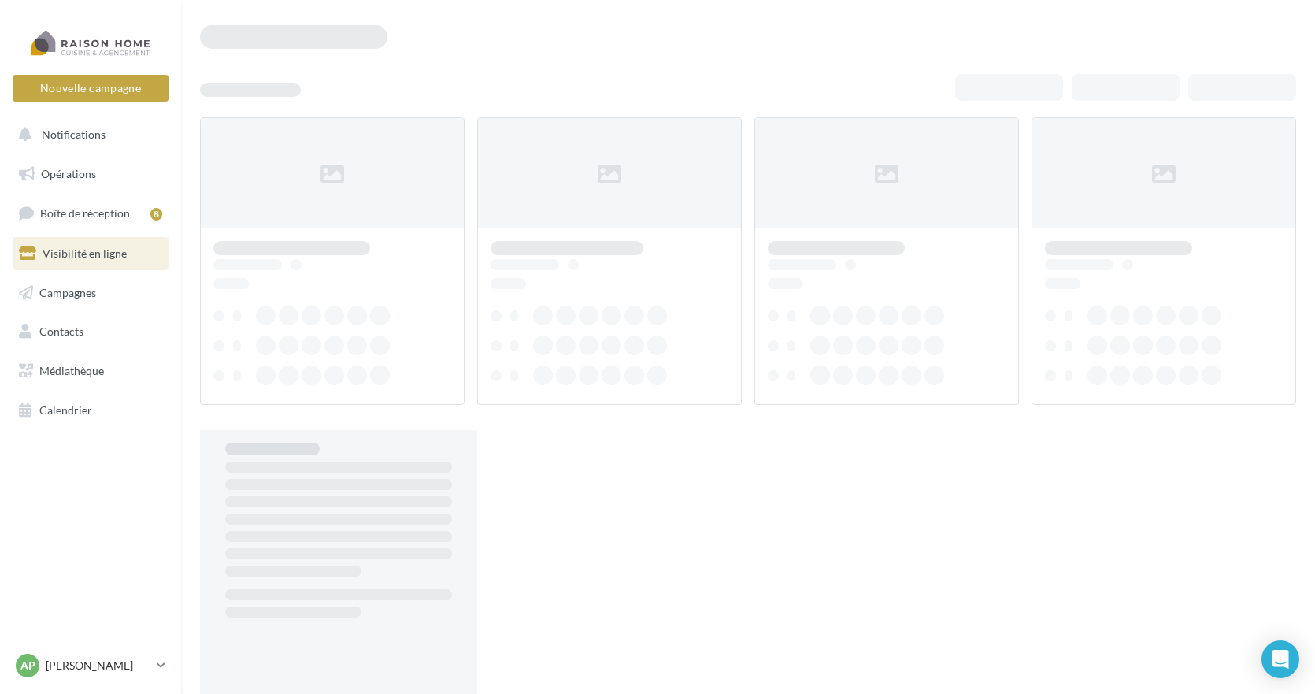
click at [83, 212] on span "Boîte de réception" at bounding box center [85, 212] width 90 height 13
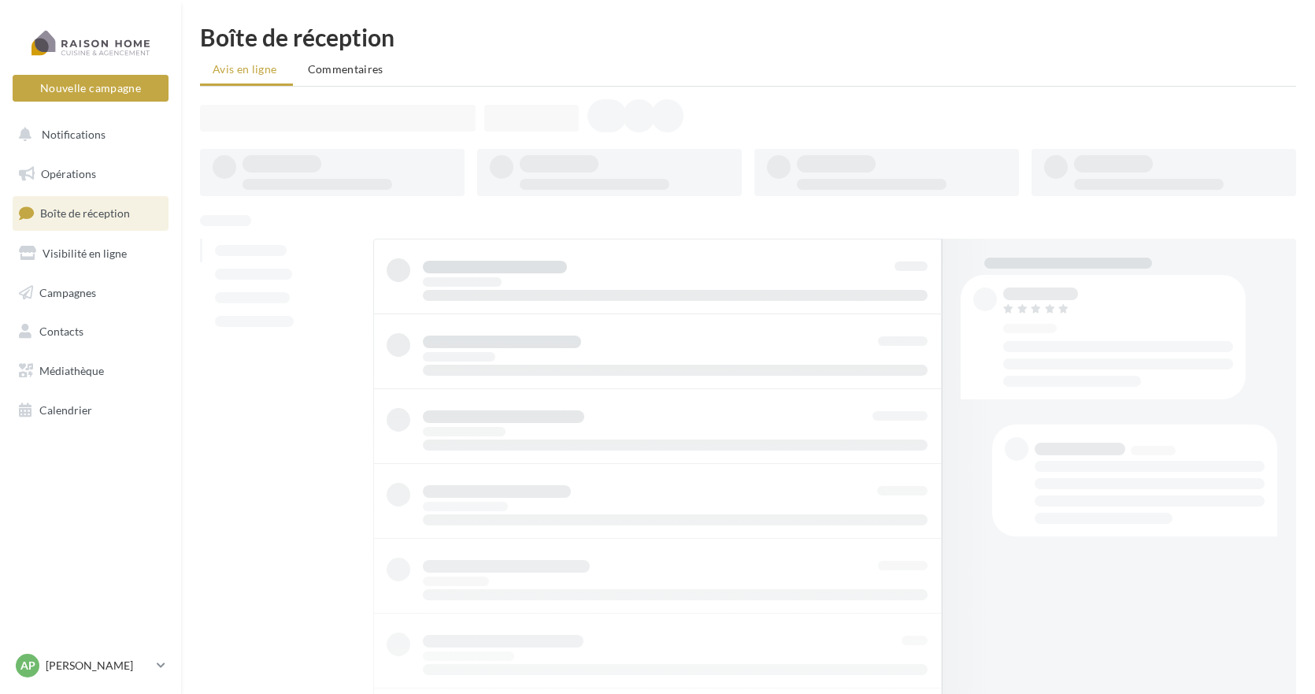
click at [91, 167] on span "Opérations" at bounding box center [68, 173] width 55 height 13
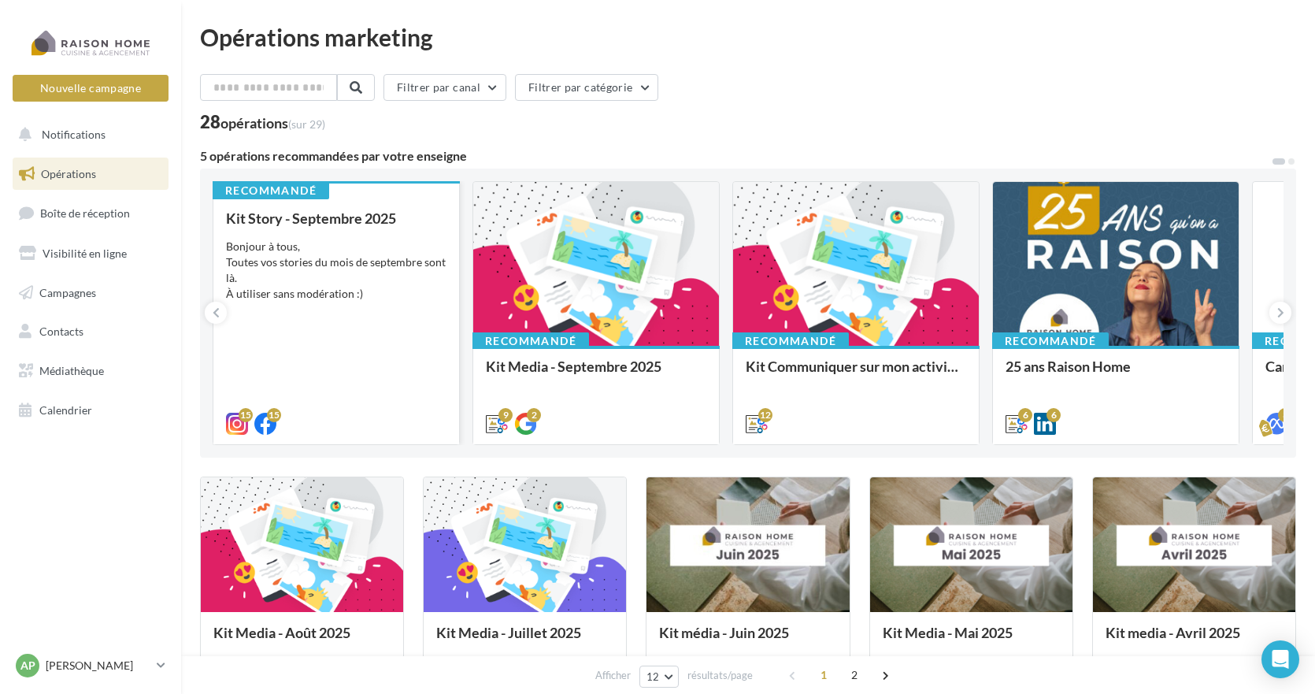
click at [312, 261] on div "Bonjour à tous, Toutes vos stories du mois de septembre sont là. À utiliser san…" at bounding box center [336, 270] width 220 height 63
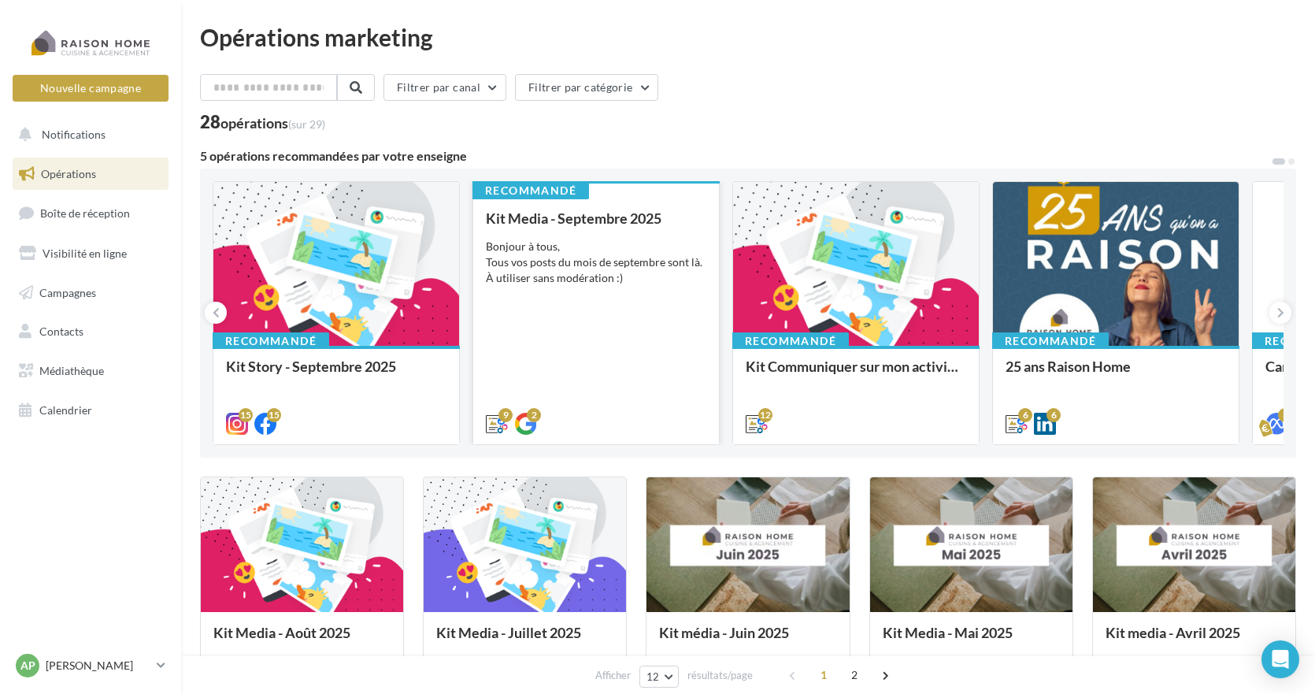
click at [557, 270] on div "Bonjour à tous, Tous vos posts du mois de septembre sont là. À utiliser sans mo…" at bounding box center [596, 262] width 220 height 47
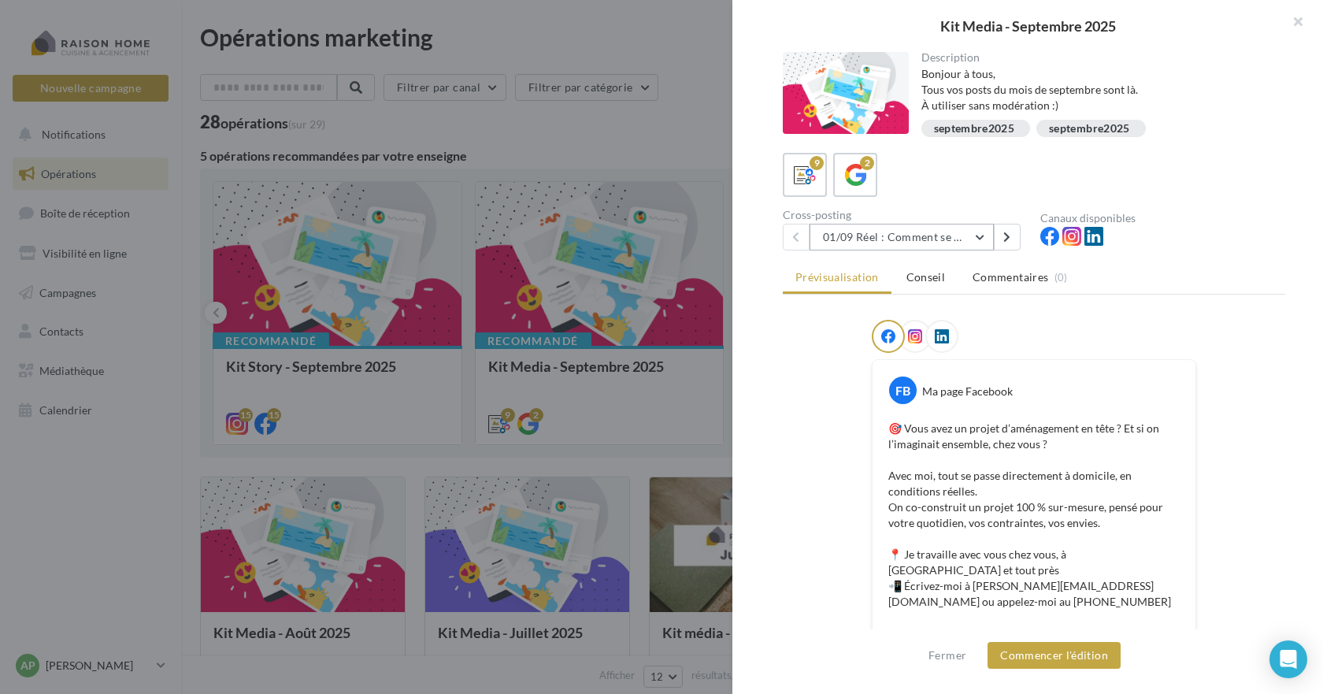
click at [946, 236] on button "01/09 Réel : Comment se passe un projet Raison Home ?" at bounding box center [901, 237] width 184 height 27
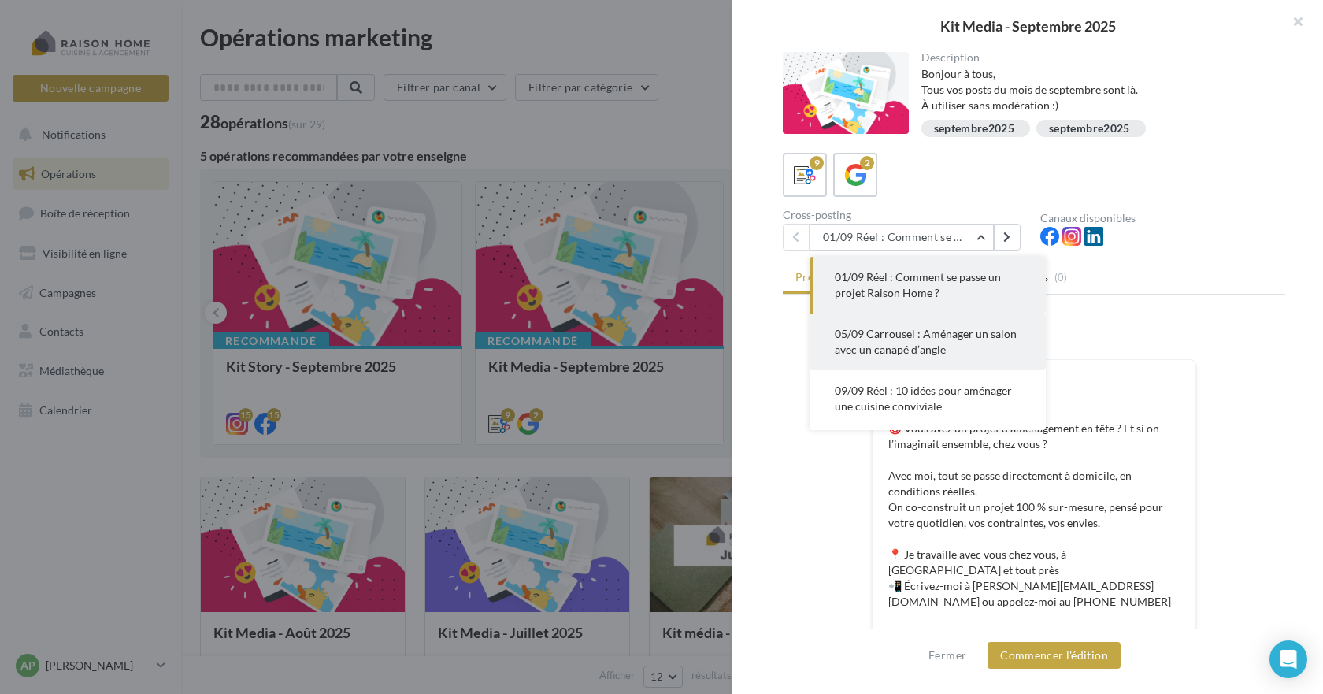
click at [920, 335] on span "05/09 Carrousel : Aménager un salon avec un canapé d’angle" at bounding box center [926, 341] width 182 height 29
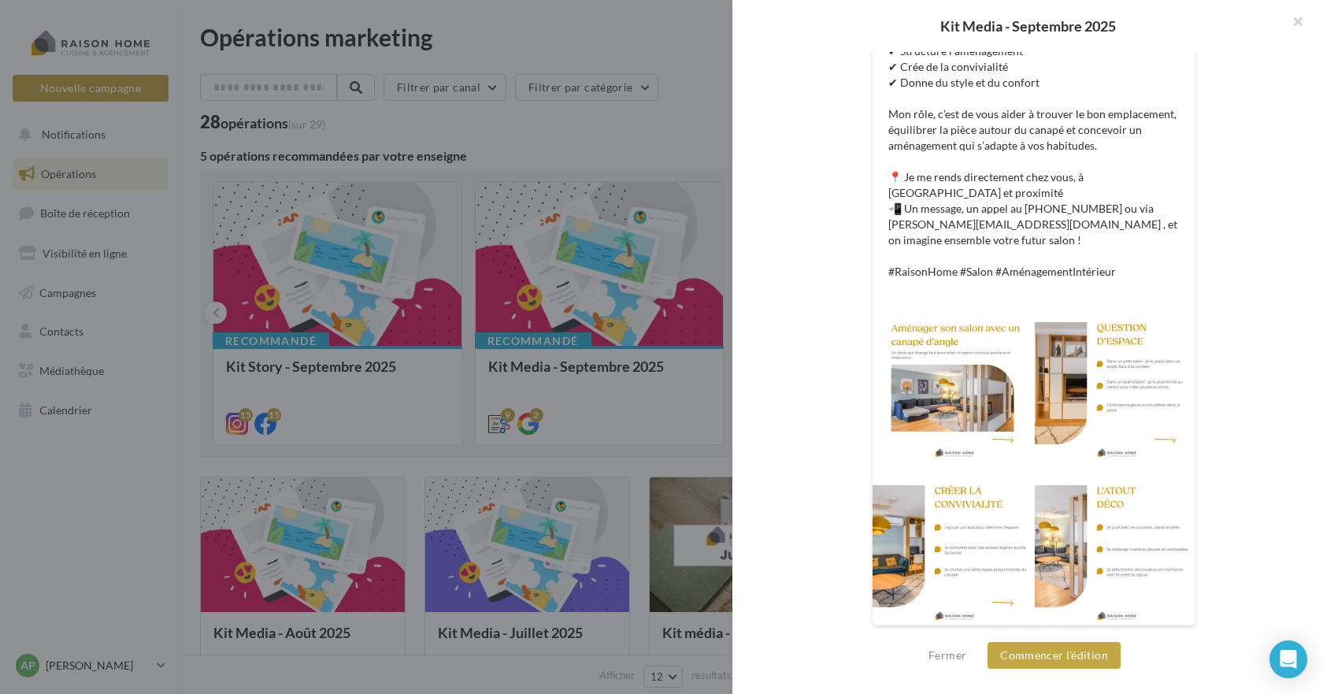
scroll to position [442, 0]
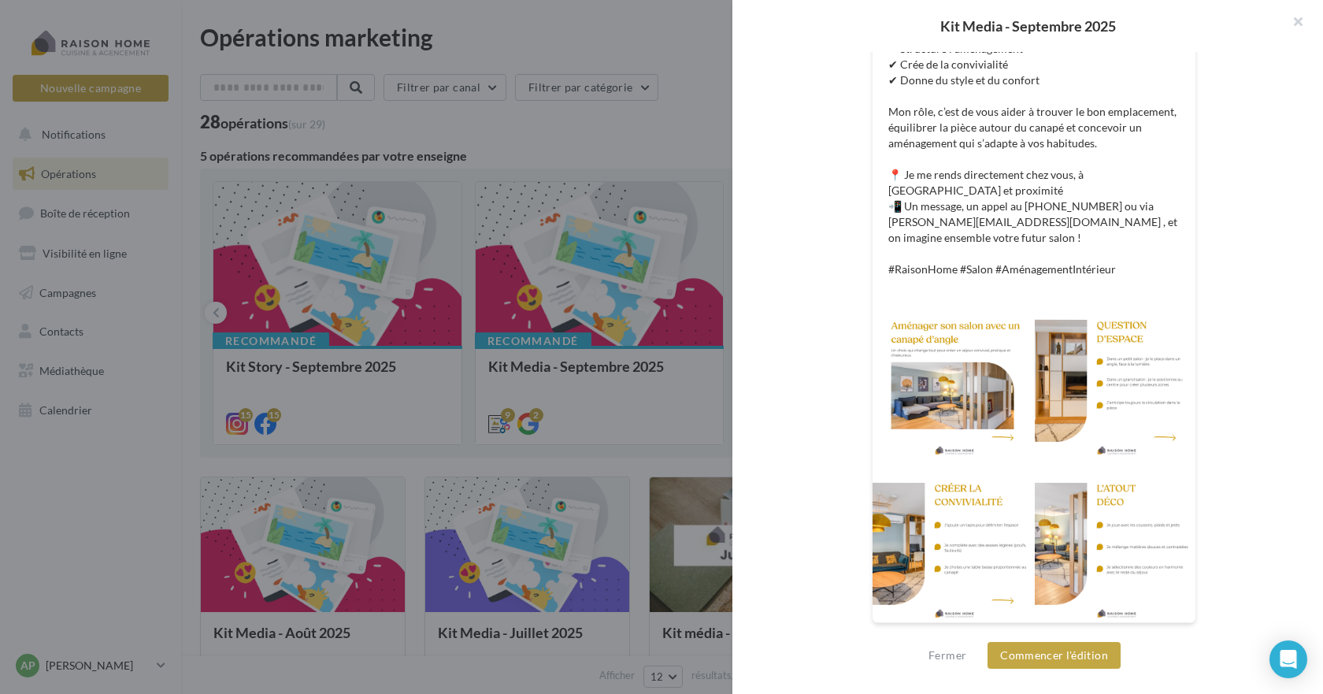
click at [1101, 380] on div at bounding box center [1115, 378] width 161 height 161
click at [1035, 394] on div at bounding box center [1115, 378] width 161 height 161
click at [985, 410] on div at bounding box center [952, 378] width 161 height 161
click at [1009, 511] on div at bounding box center [952, 541] width 161 height 161
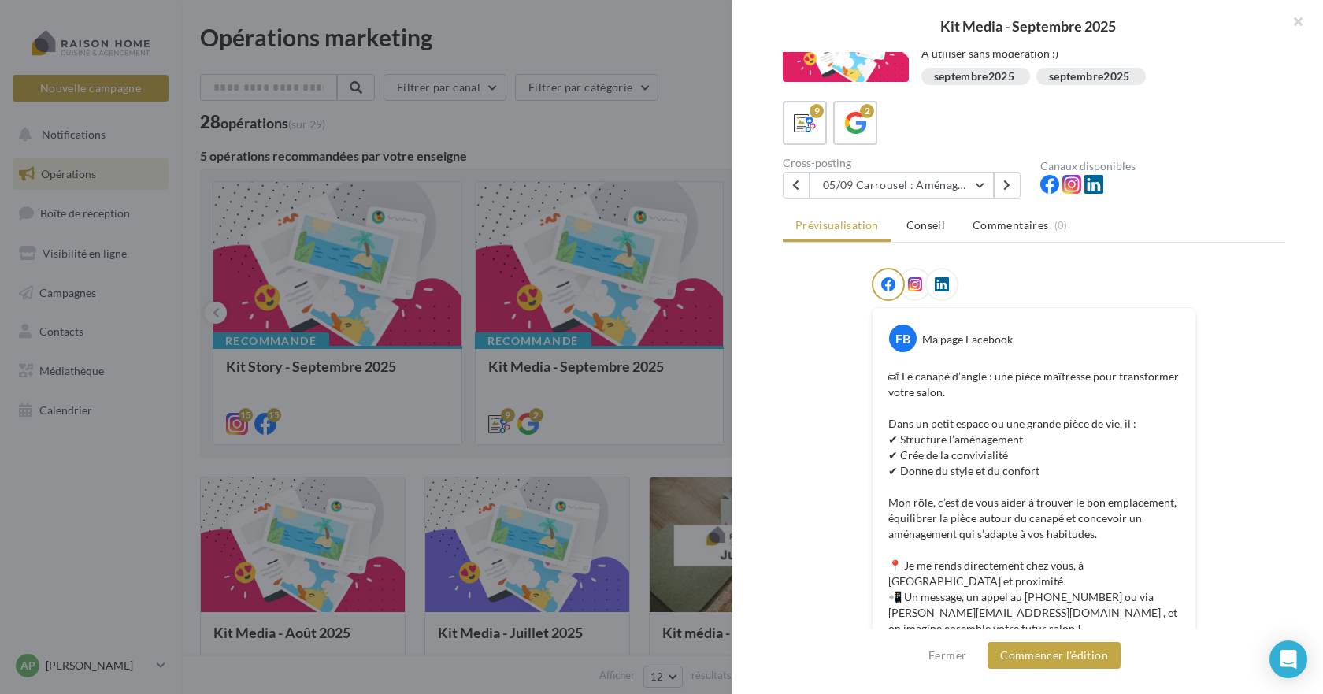
scroll to position [49, 0]
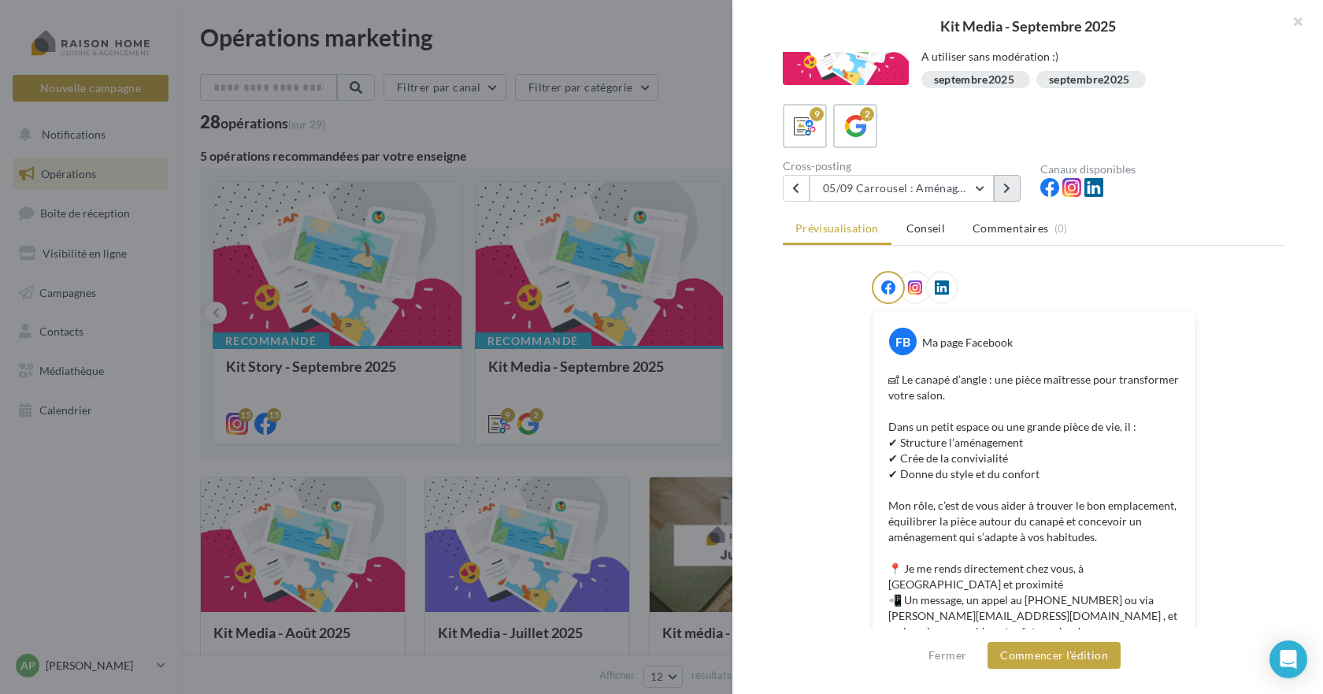
click at [1007, 190] on icon at bounding box center [1006, 188] width 7 height 11
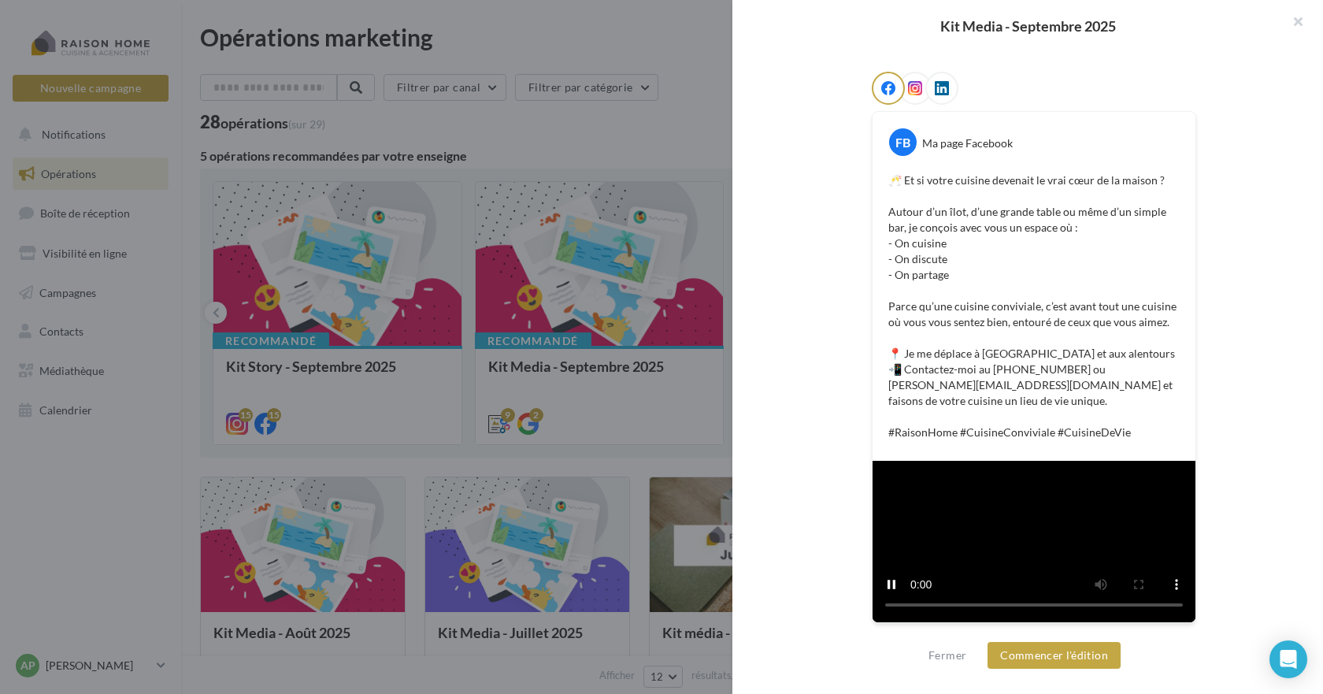
scroll to position [39, 0]
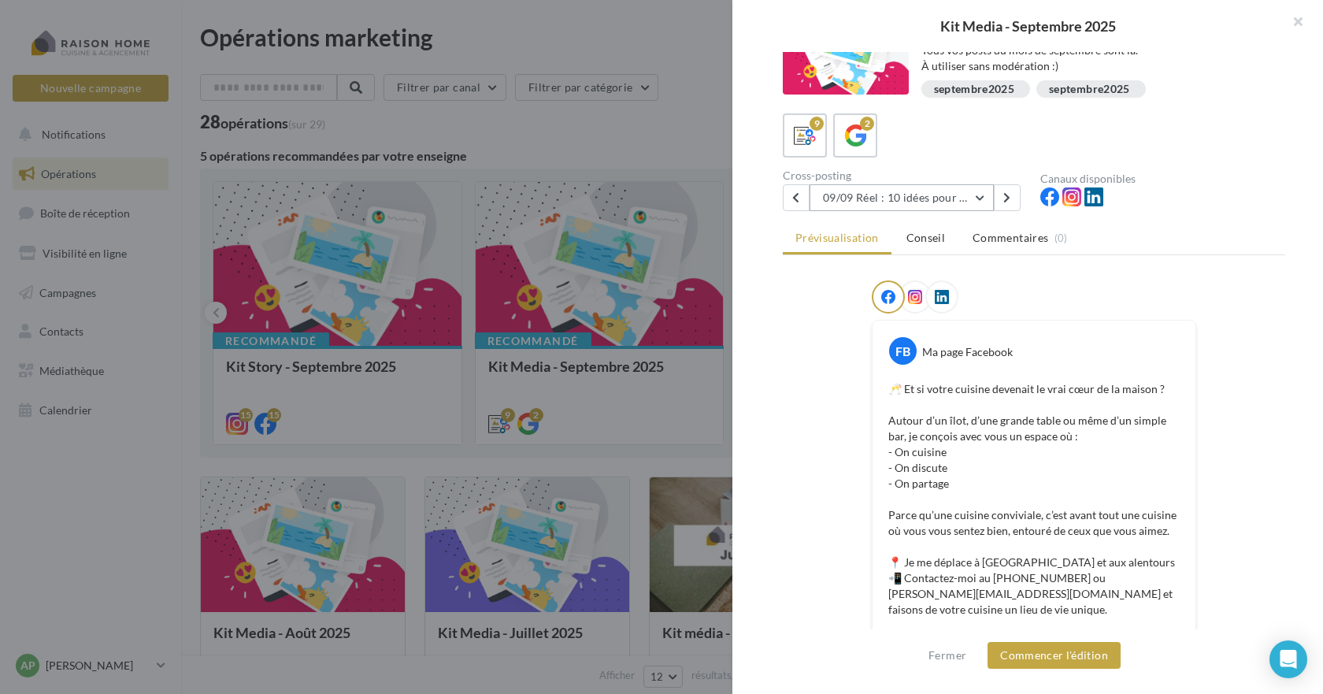
click at [952, 196] on button "09/09 Réel : 10 idées pour aménager une cuisine conviviale" at bounding box center [901, 197] width 184 height 27
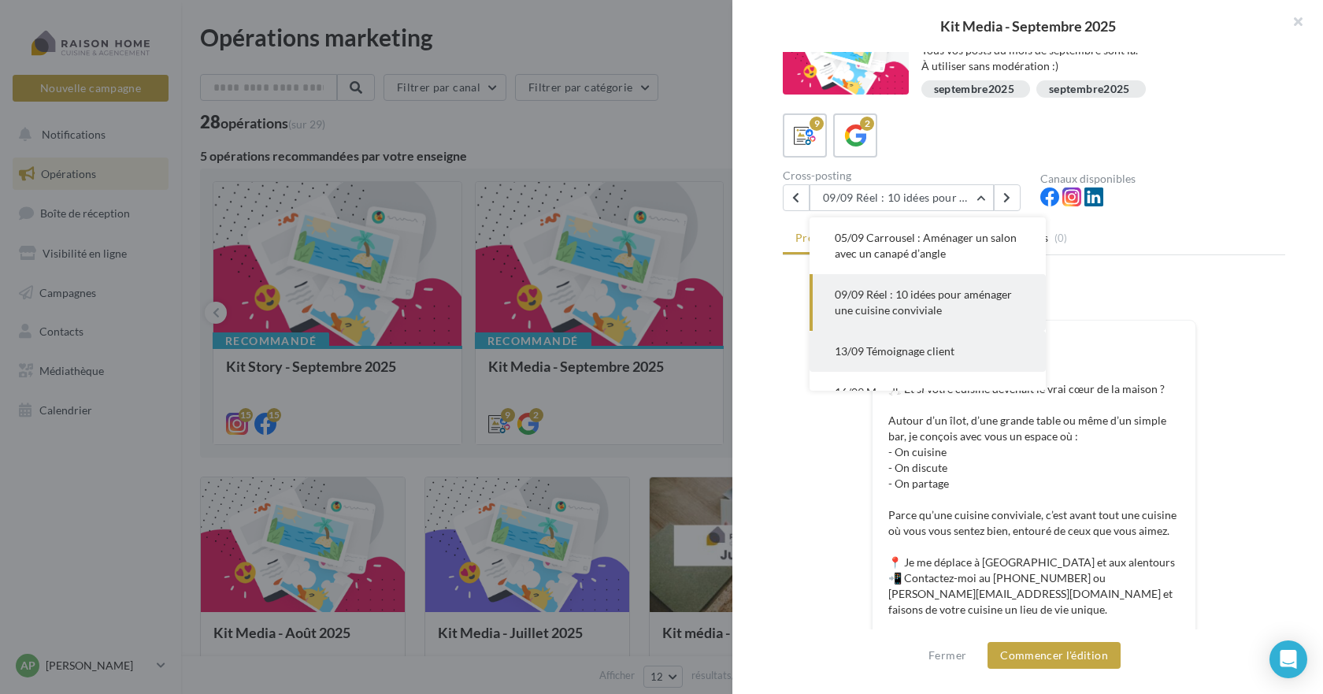
click at [951, 356] on span "13/09 Témoignage client" at bounding box center [895, 350] width 120 height 13
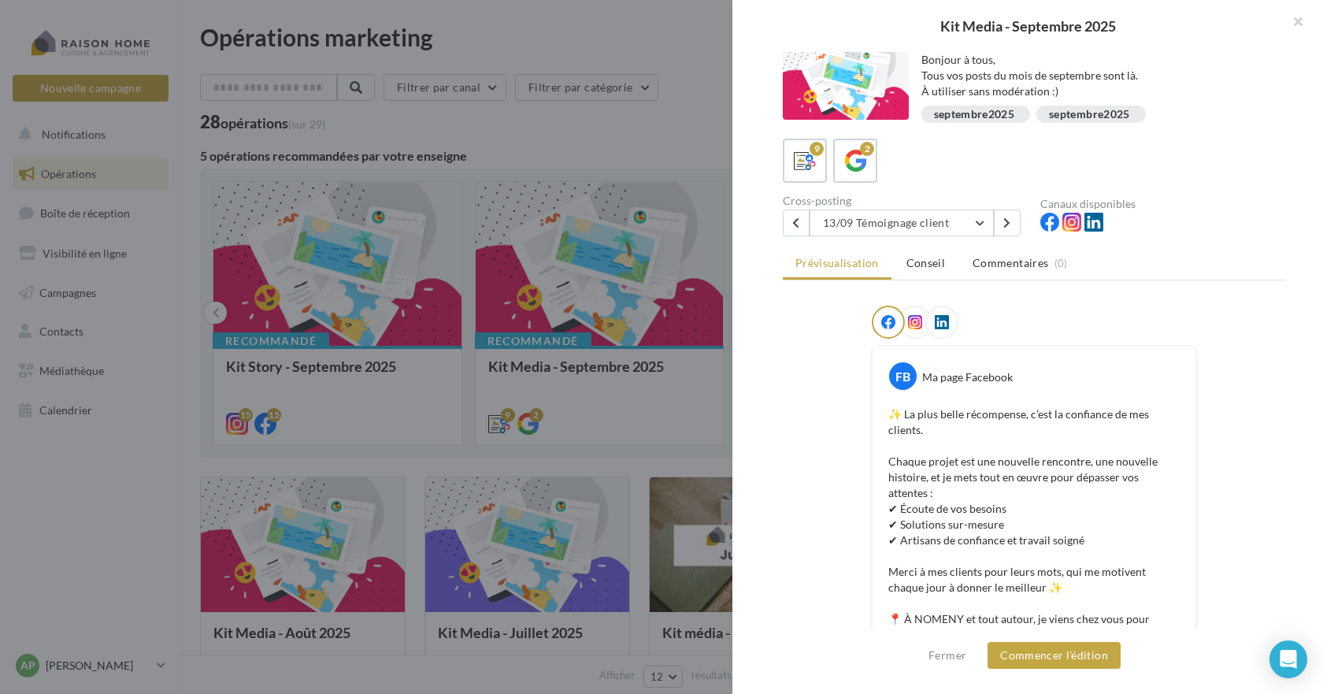
scroll to position [0, 0]
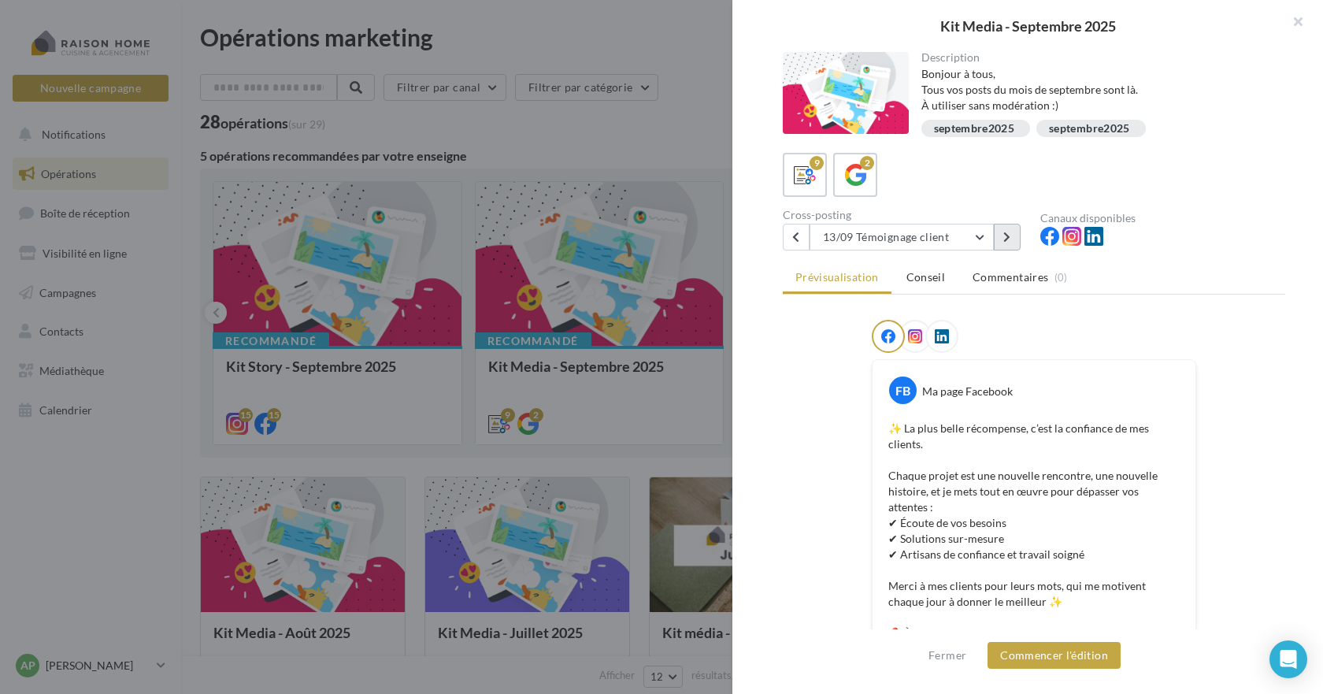
click at [1005, 236] on icon at bounding box center [1006, 236] width 7 height 11
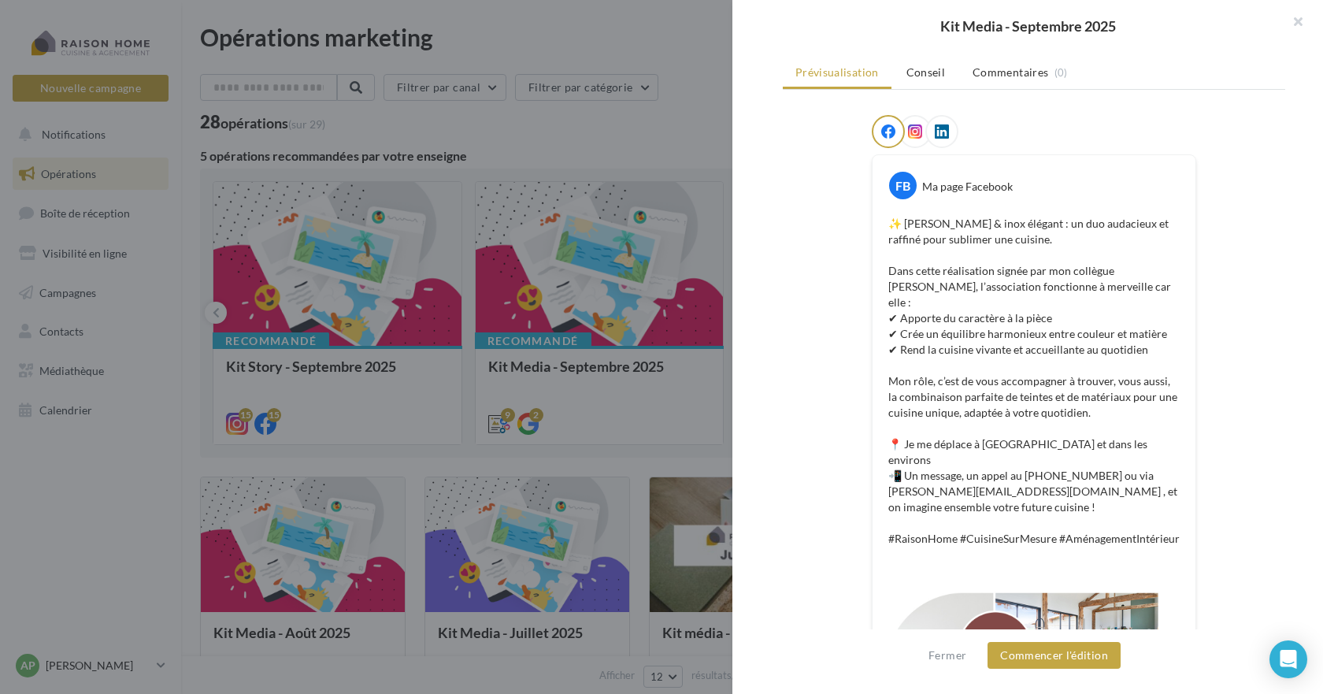
scroll to position [362, 0]
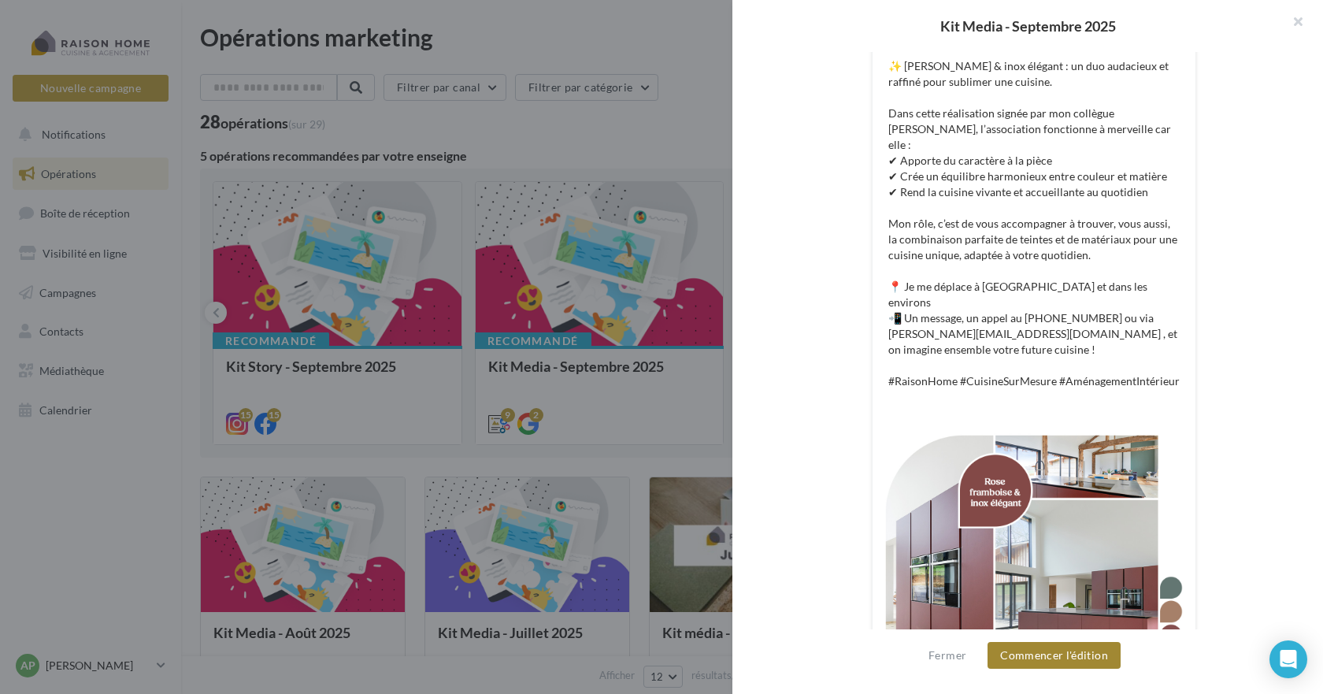
click at [1061, 656] on button "Commencer l'édition" at bounding box center [1053, 655] width 133 height 27
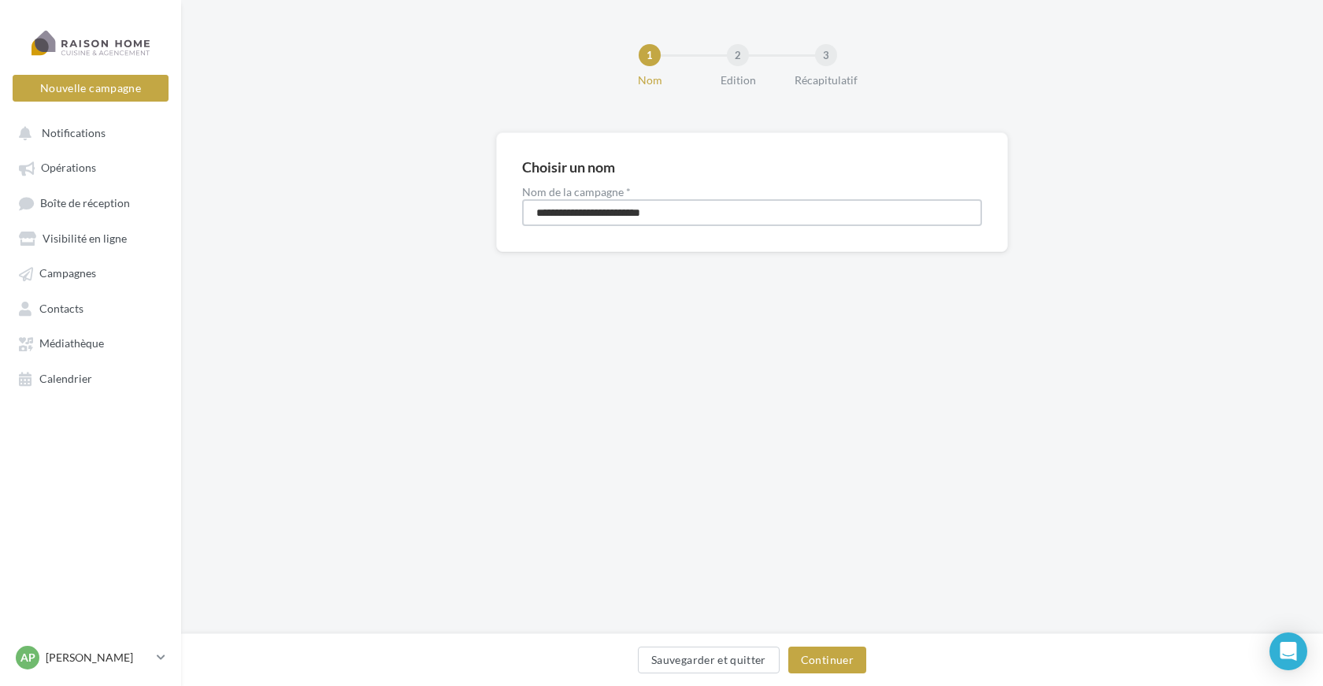
drag, startPoint x: 689, startPoint y: 214, endPoint x: 526, endPoint y: 210, distance: 163.0
click at [526, 210] on input "**********" at bounding box center [752, 212] width 460 height 27
type input "**********"
click at [844, 661] on button "Continuer" at bounding box center [827, 659] width 78 height 27
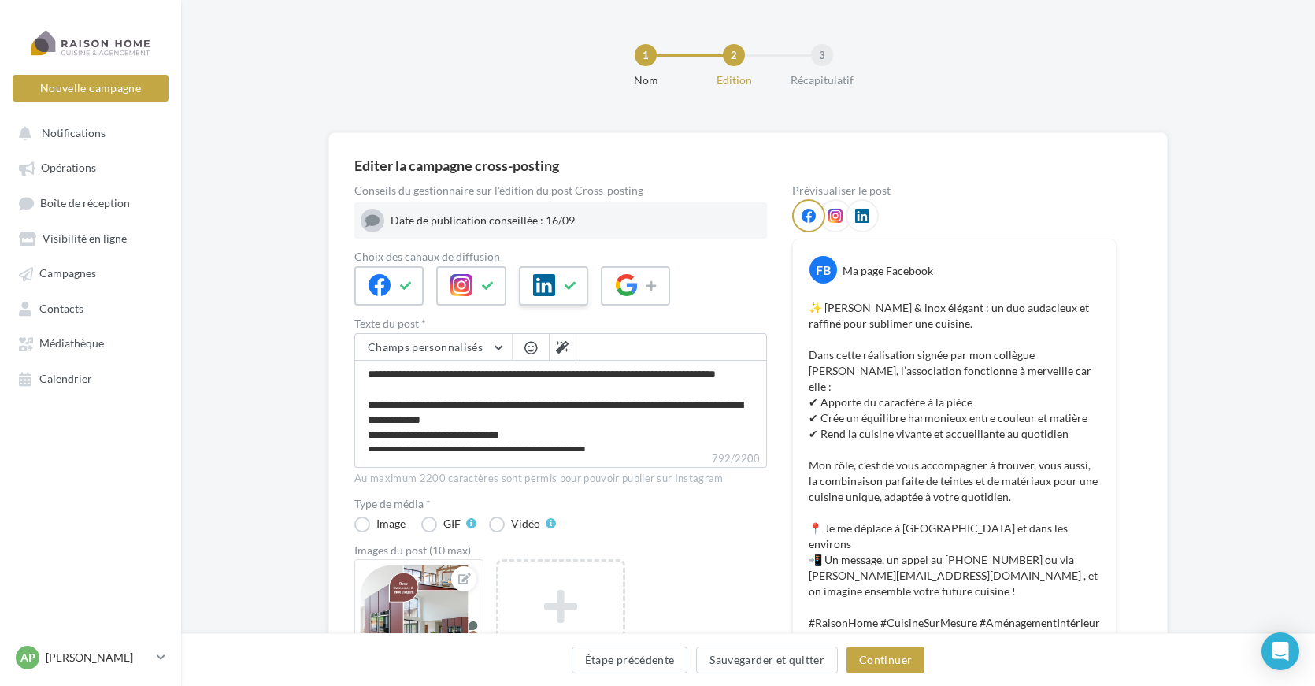
click at [576, 286] on icon at bounding box center [571, 285] width 13 height 11
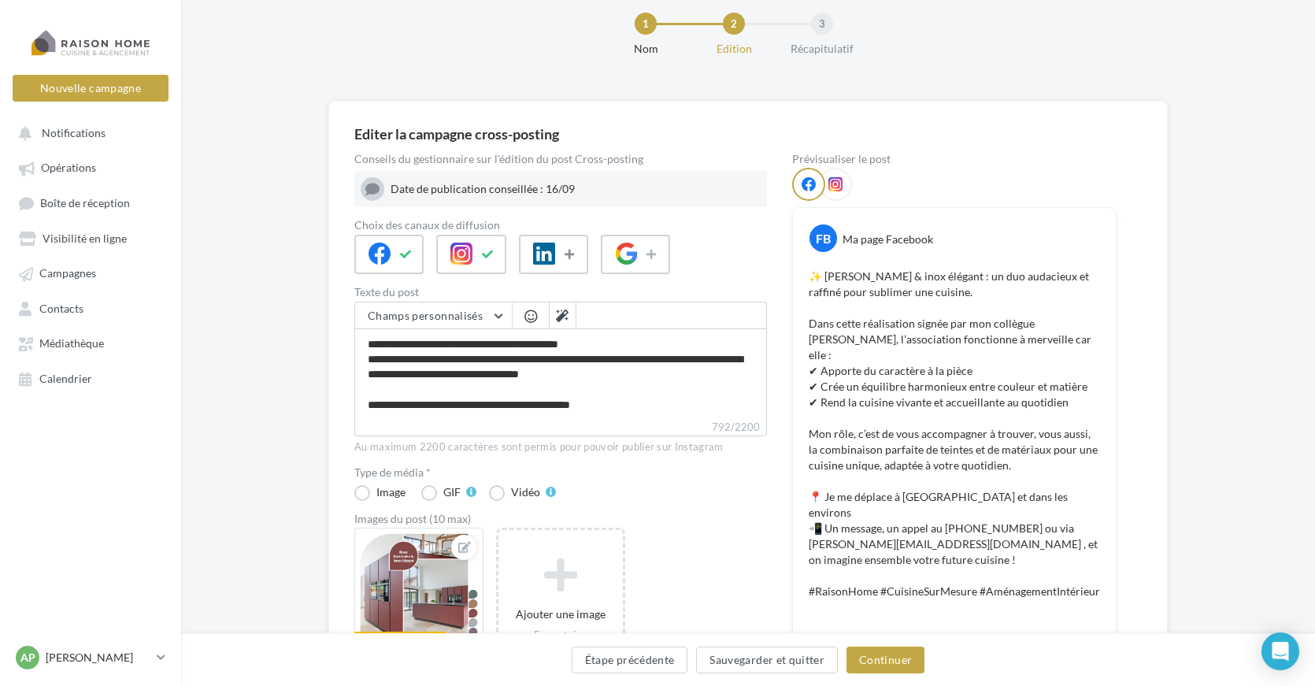
scroll to position [16, 0]
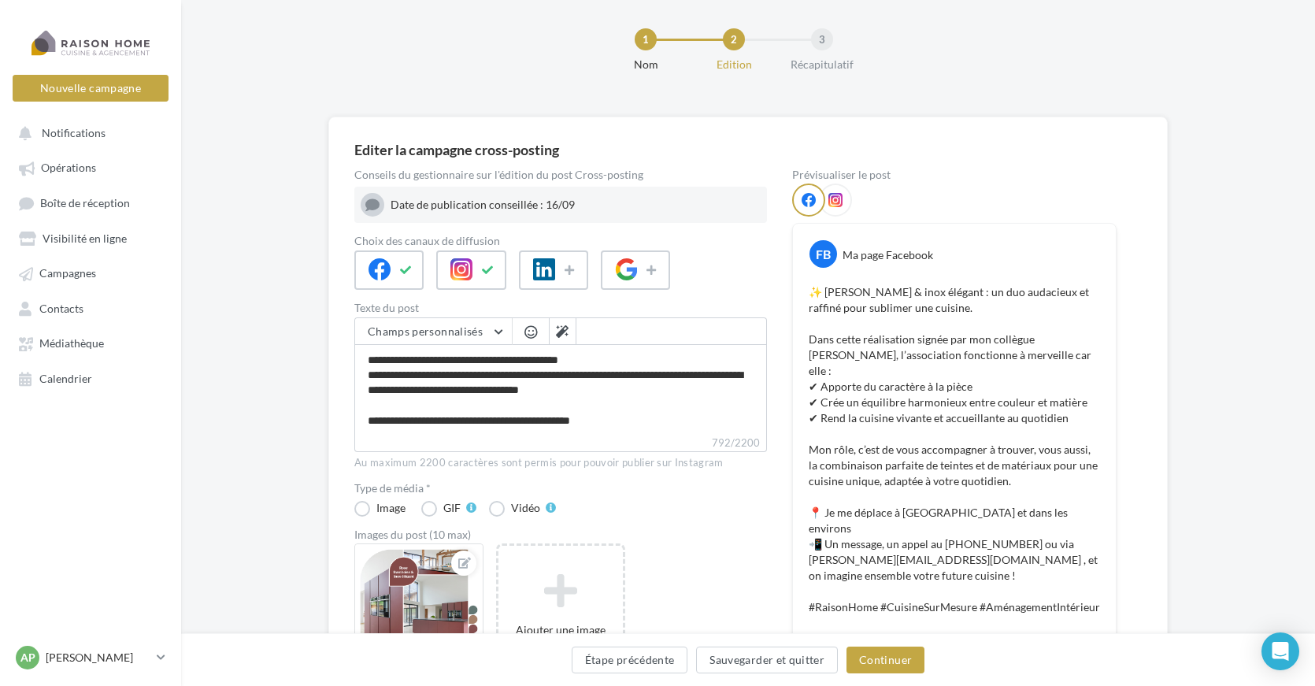
click at [578, 204] on div "Date de publication conseillée : 16/09" at bounding box center [576, 205] width 370 height 16
click at [552, 204] on div "Date de publication conseillée : 16/09" at bounding box center [576, 205] width 370 height 16
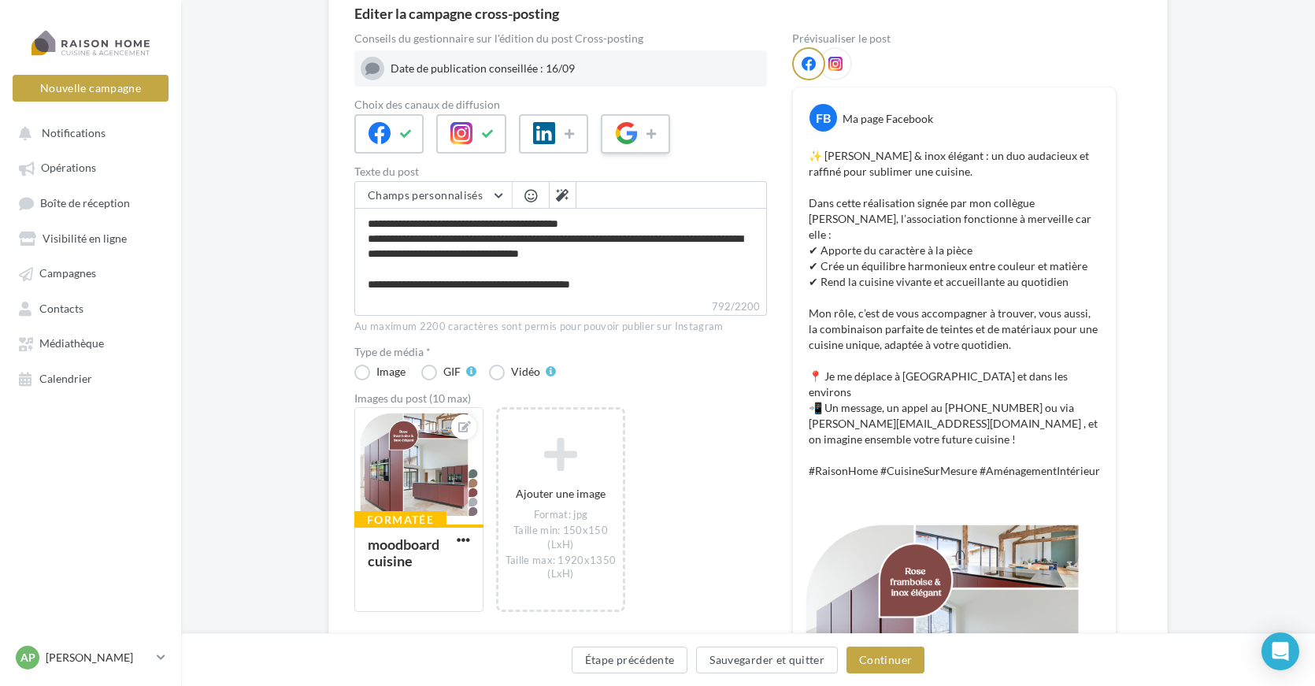
scroll to position [173, 0]
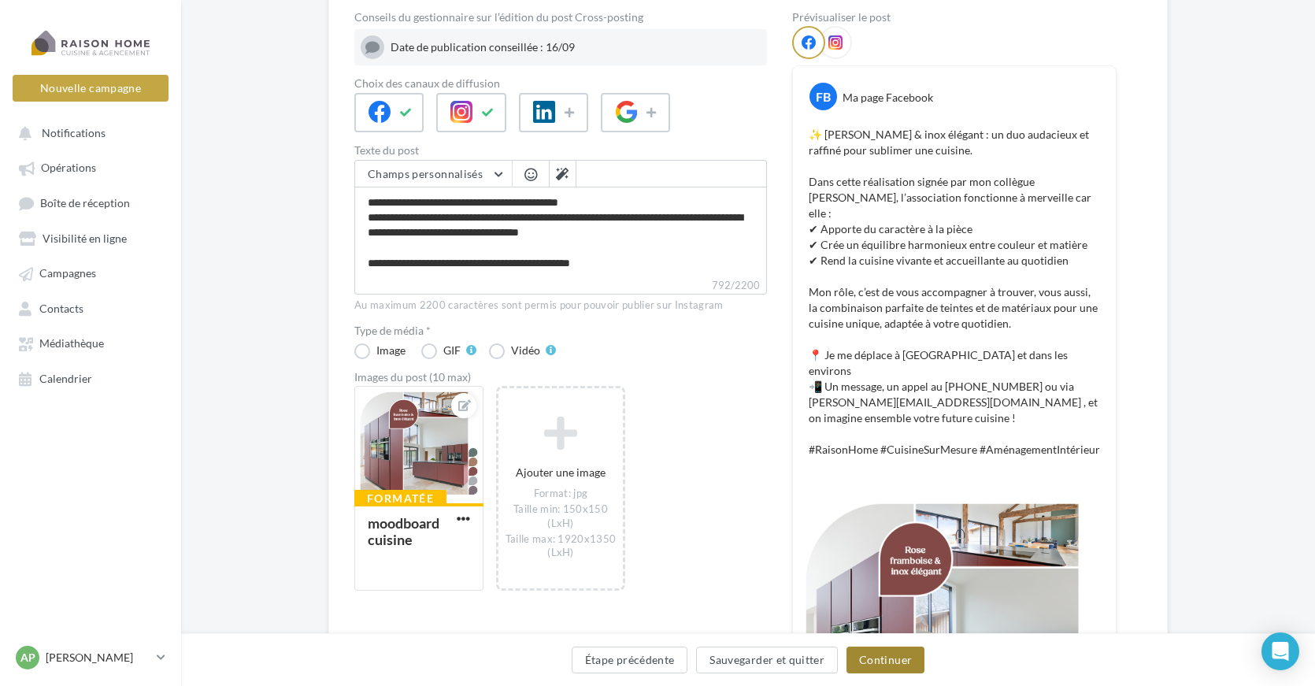
click at [883, 653] on button "Continuer" at bounding box center [885, 659] width 78 height 27
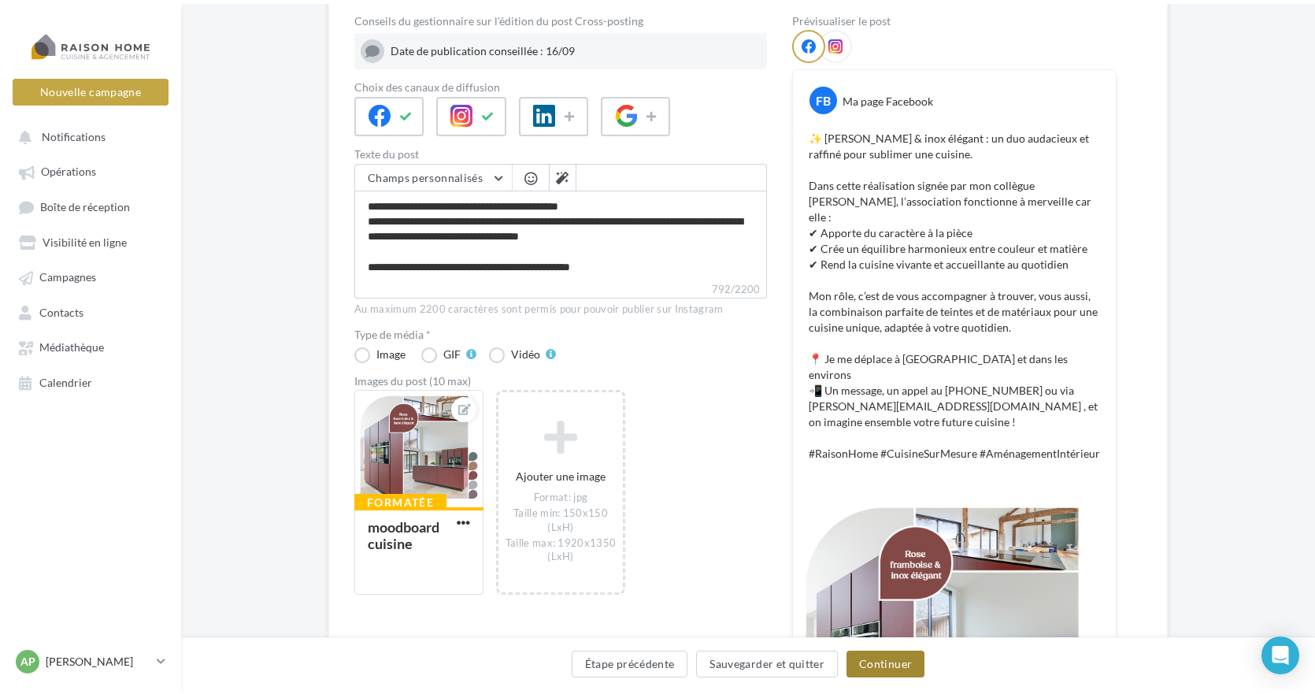
scroll to position [0, 0]
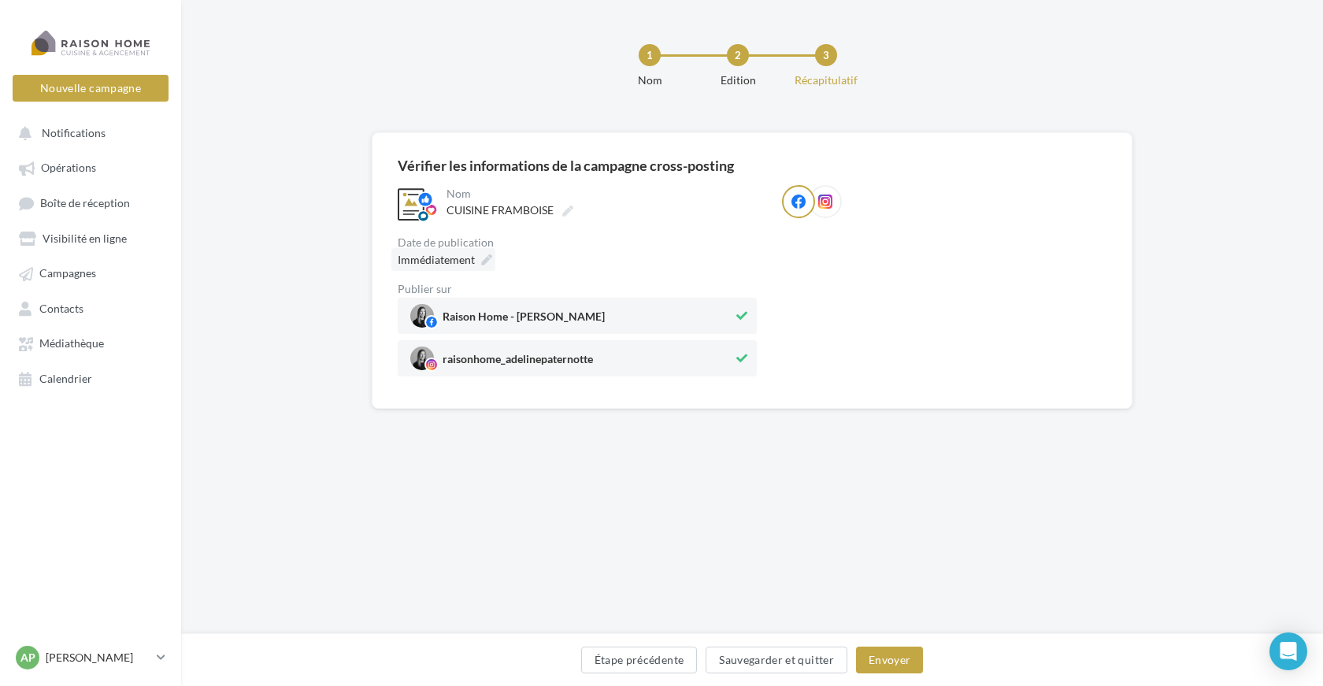
click at [484, 258] on icon at bounding box center [486, 259] width 11 height 11
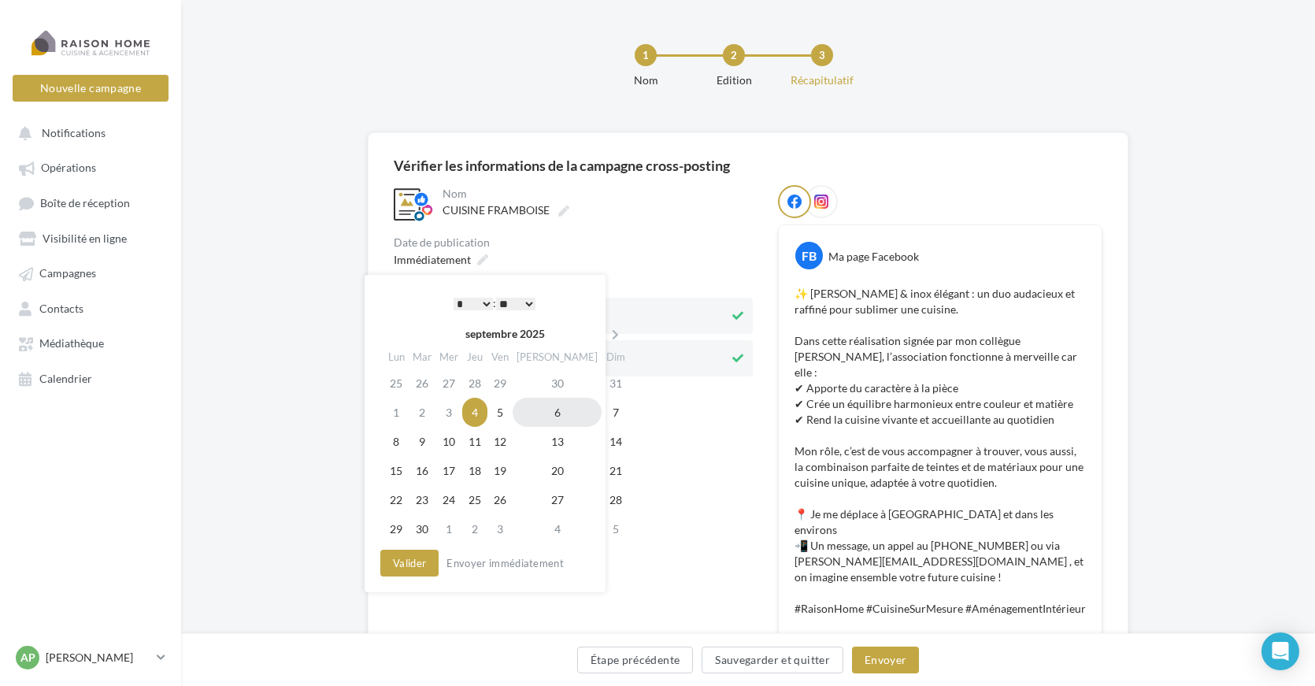
click at [536, 412] on td "6" at bounding box center [557, 412] width 89 height 29
click at [482, 302] on select "* * * * * * * * * * ** ** ** ** ** ** ** ** ** ** ** ** ** **" at bounding box center [469, 304] width 39 height 13
click at [481, 304] on select "* * * * * * * * * * ** ** ** ** ** ** ** ** ** ** ** ** ** **" at bounding box center [469, 304] width 39 height 13
click at [479, 303] on select "* * * * * * * * * * ** ** ** ** ** ** ** ** ** ** ** ** ** **" at bounding box center [469, 304] width 39 height 13
click at [450, 298] on select "* * * * * * * * * * ** ** ** ** ** ** ** ** ** ** ** ** ** **" at bounding box center [469, 304] width 39 height 13
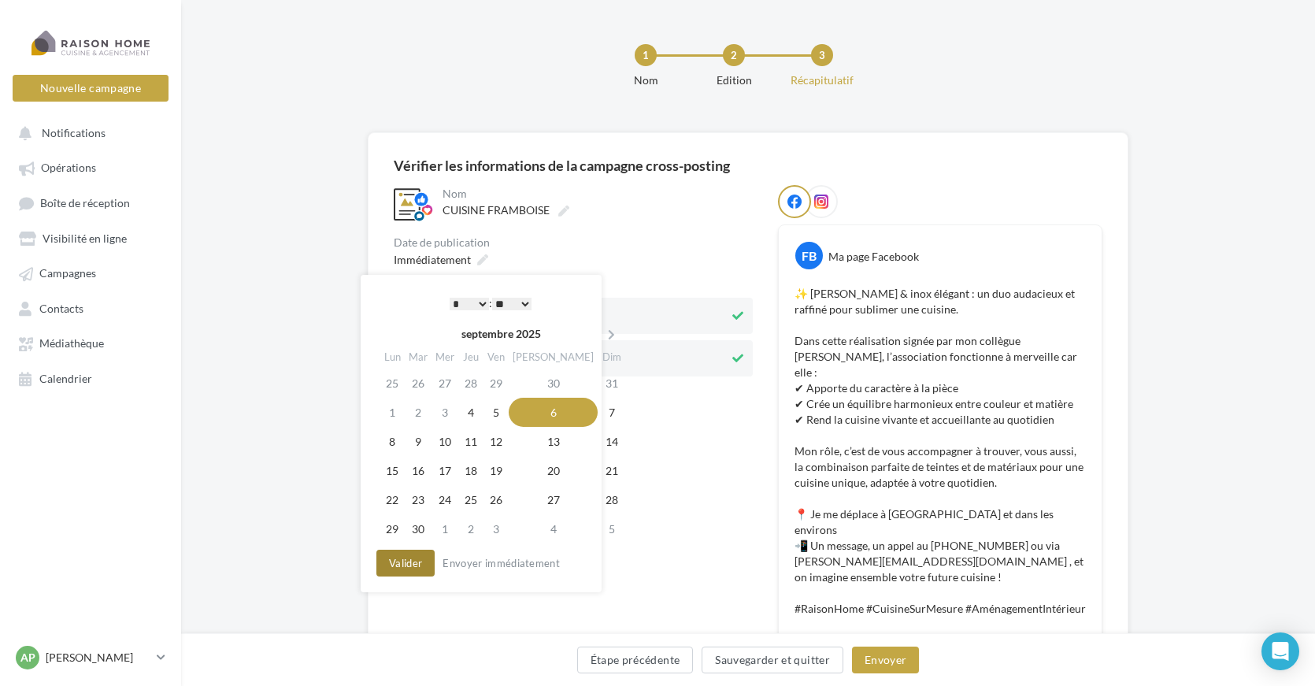
click at [407, 565] on button "Valider" at bounding box center [405, 563] width 58 height 27
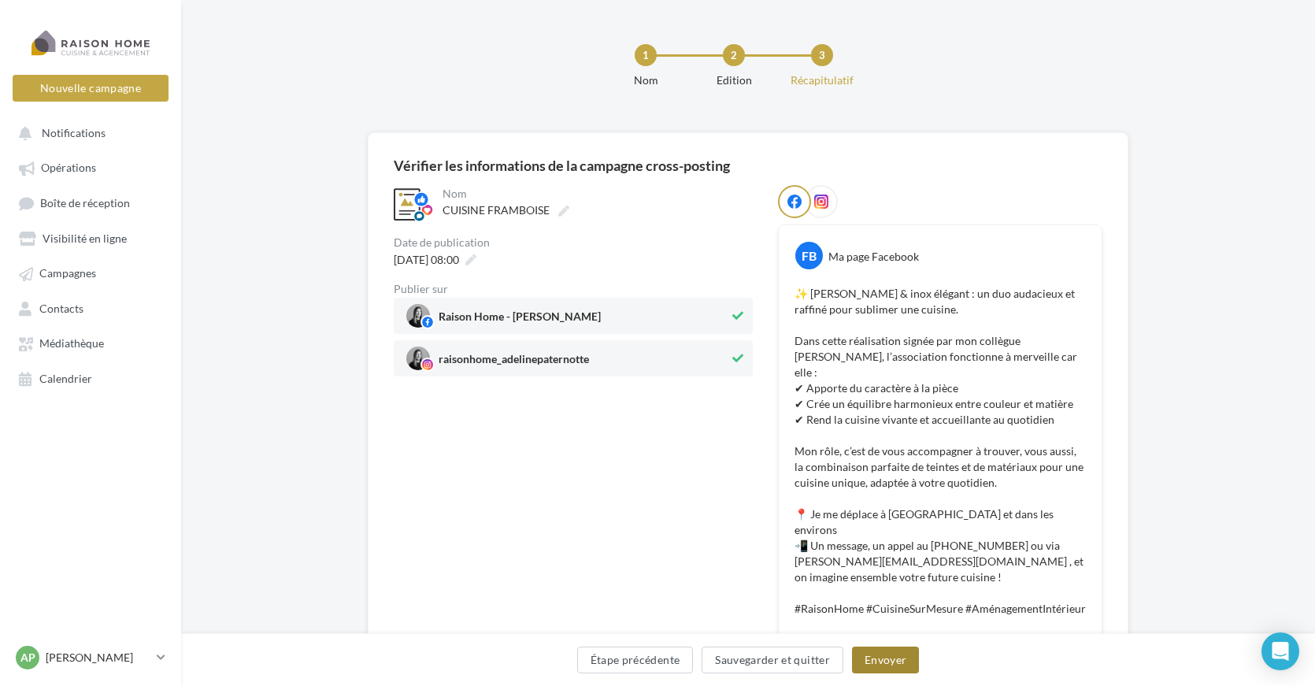
click at [887, 659] on button "Envoyer" at bounding box center [885, 659] width 67 height 27
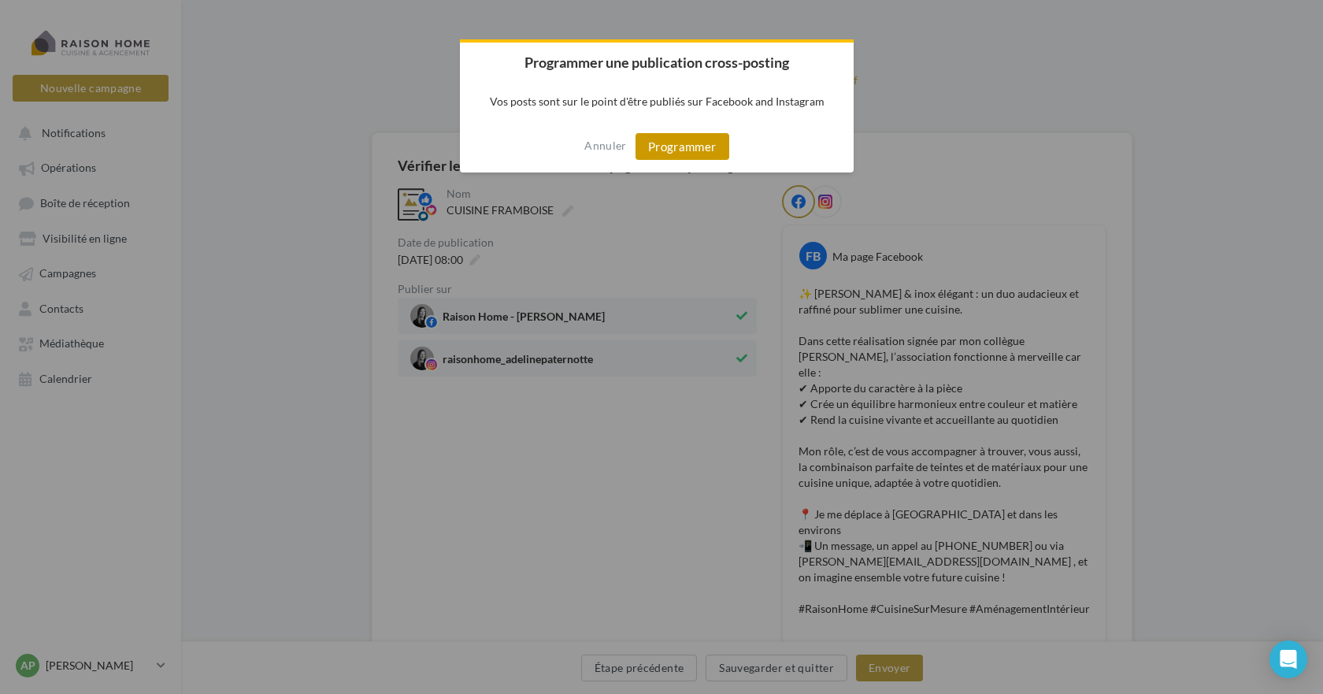
click at [695, 140] on button "Programmer" at bounding box center [682, 146] width 94 height 27
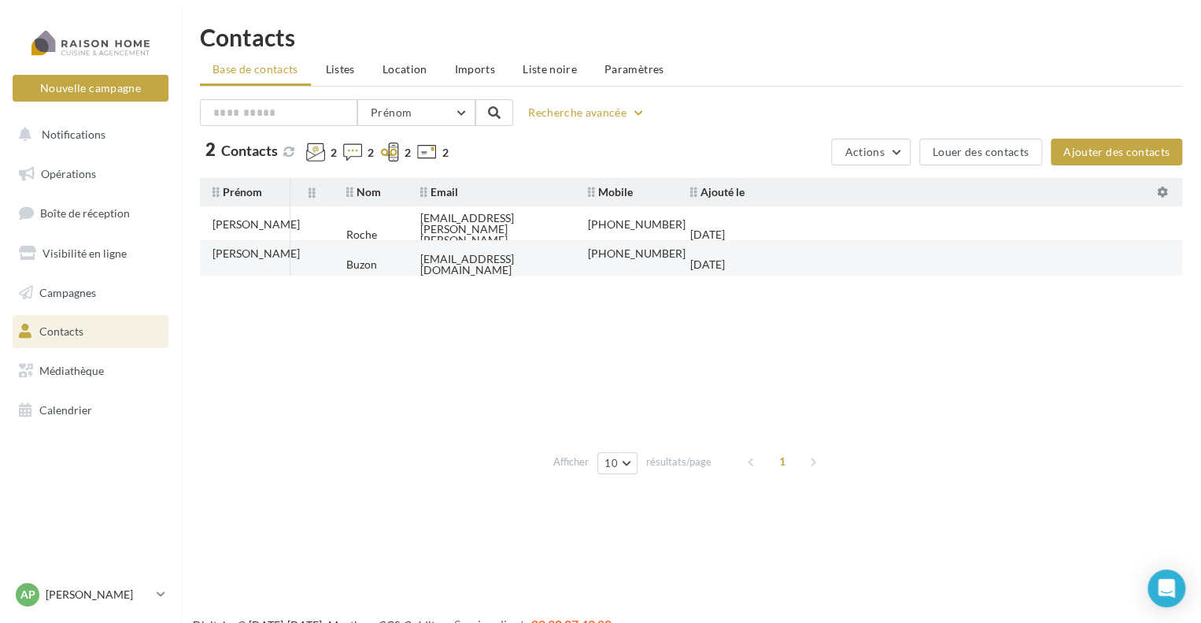
click at [471, 258] on div "[EMAIL_ADDRESS][DOMAIN_NAME]" at bounding box center [491, 265] width 143 height 22
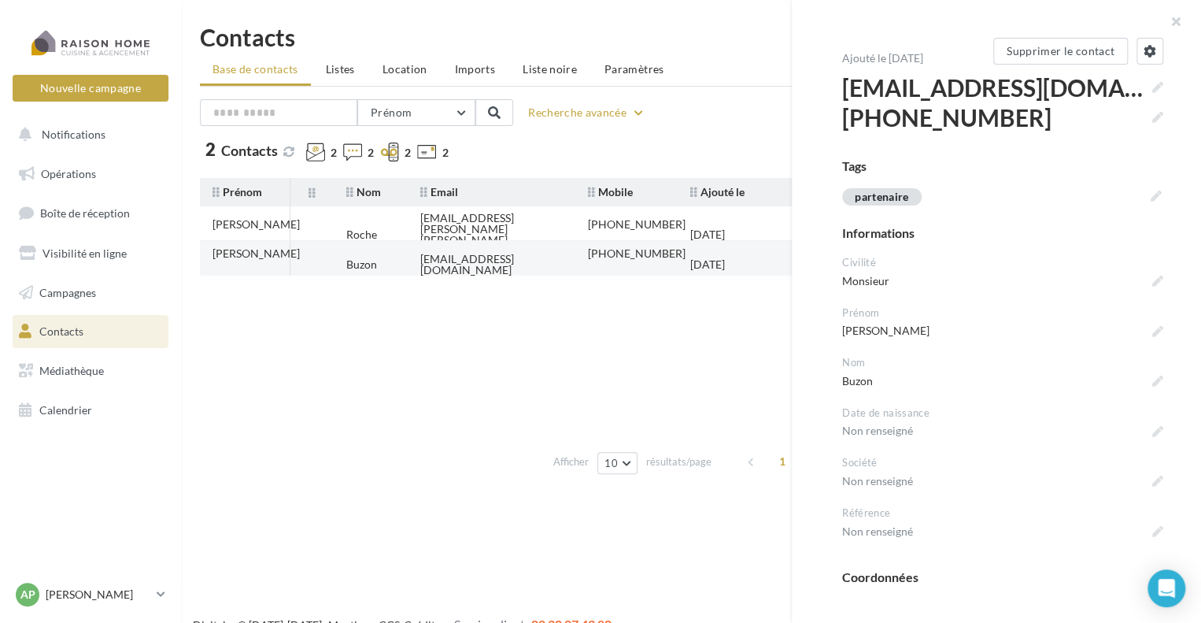
drag, startPoint x: 555, startPoint y: 257, endPoint x: 414, endPoint y: 254, distance: 141.0
click at [414, 254] on td "[EMAIL_ADDRESS][DOMAIN_NAME]" at bounding box center [492, 264] width 168 height 35
copy div "[EMAIL_ADDRESS][DOMAIN_NAME]"
click at [359, 261] on div "Buzon" at bounding box center [361, 264] width 31 height 11
click at [608, 259] on div "[PHONE_NUMBER]" at bounding box center [637, 253] width 98 height 11
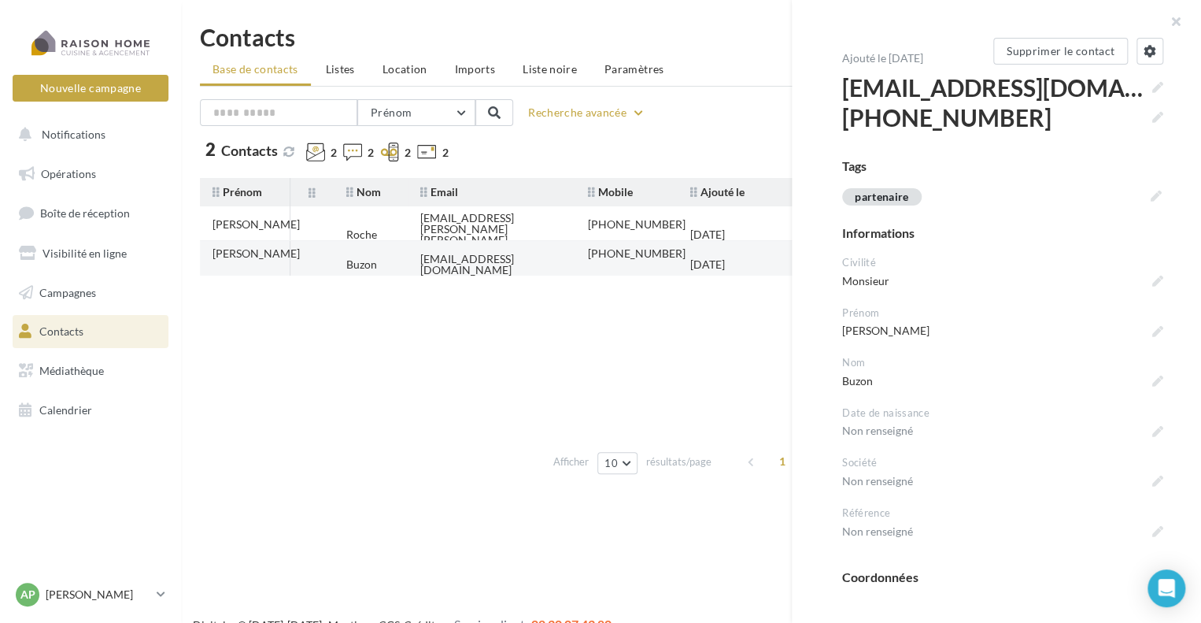
drag, startPoint x: 673, startPoint y: 254, endPoint x: 606, endPoint y: 258, distance: 67.0
click at [606, 258] on td "[PHONE_NUMBER]" at bounding box center [627, 264] width 102 height 46
drag, startPoint x: 622, startPoint y: 250, endPoint x: 608, endPoint y: 327, distance: 77.7
click at [608, 327] on tbody "[PERSON_NAME] [EMAIL_ADDRESS][PERSON_NAME][PERSON_NAME][DOMAIN_NAME] [PHONE_NUM…" at bounding box center [691, 324] width 983 height 236
drag, startPoint x: 671, startPoint y: 253, endPoint x: 612, endPoint y: 257, distance: 59.2
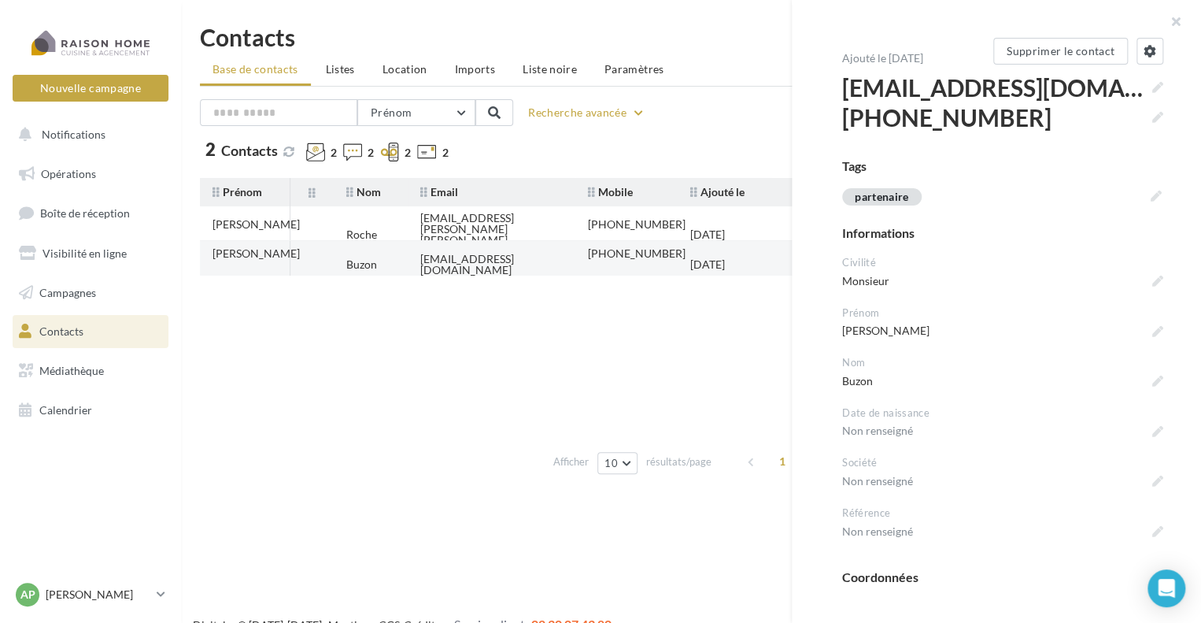
click at [609, 260] on td "[PHONE_NUMBER]" at bounding box center [627, 264] width 102 height 46
copy div "671071301"
